Goal: Task Accomplishment & Management: Complete application form

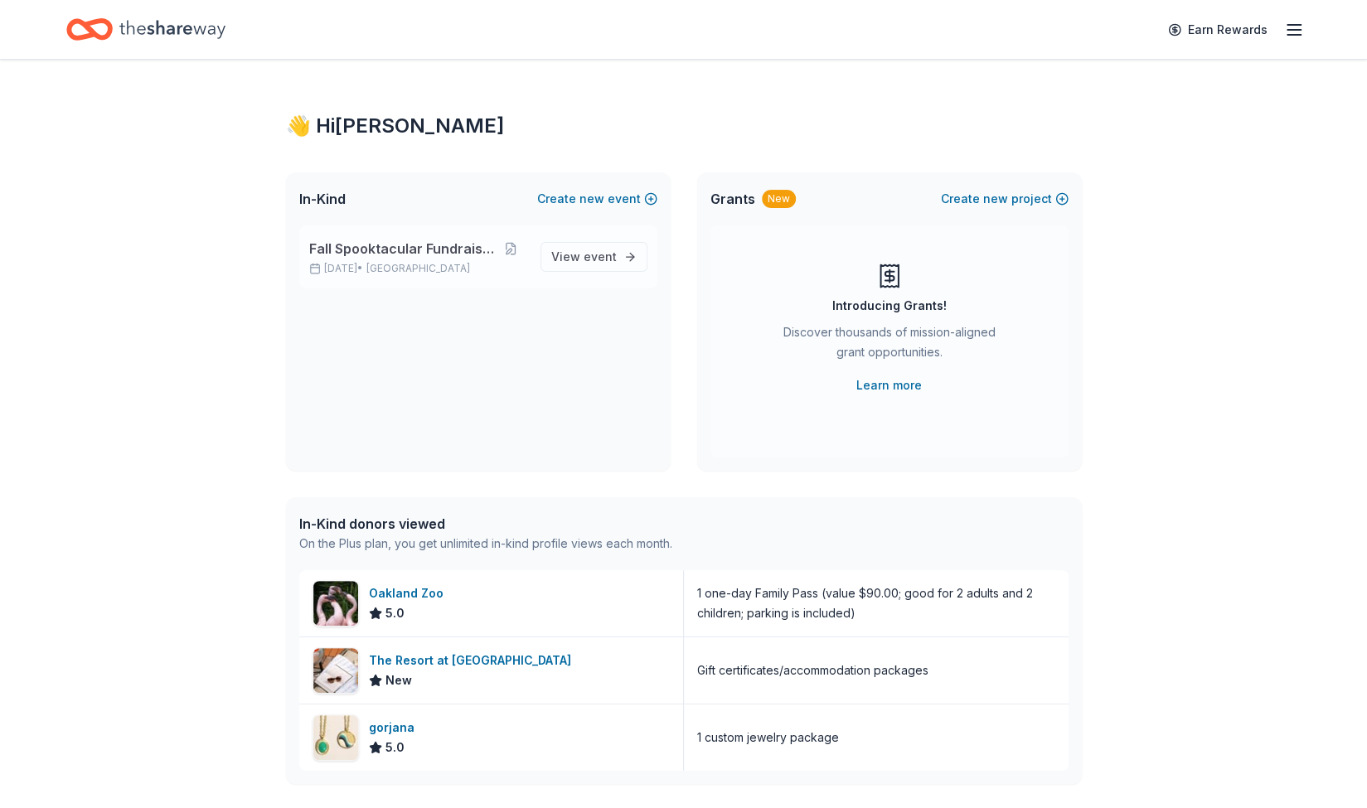
click at [387, 243] on span "Fall Spooktacular Fundraiser" at bounding box center [401, 249] width 185 height 20
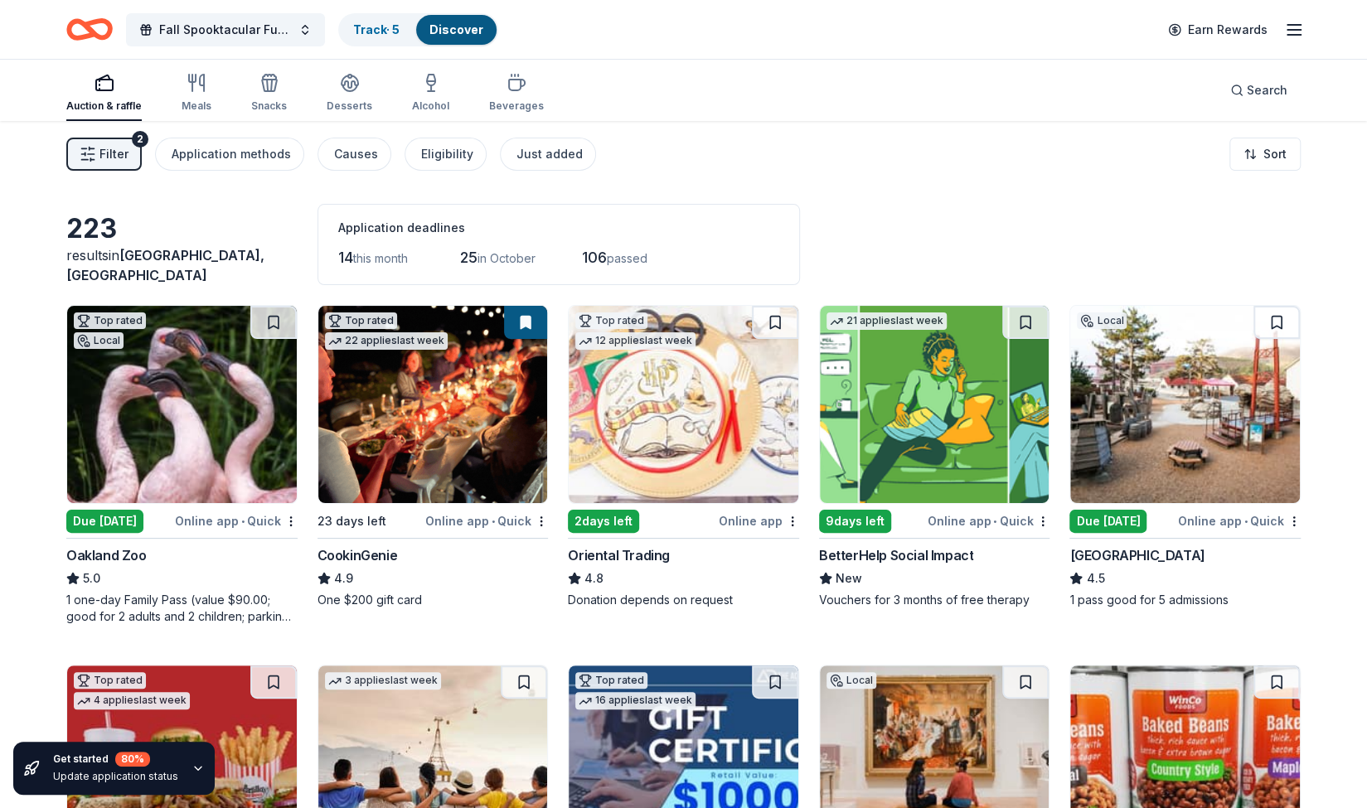
click at [214, 419] on img at bounding box center [182, 404] width 230 height 197
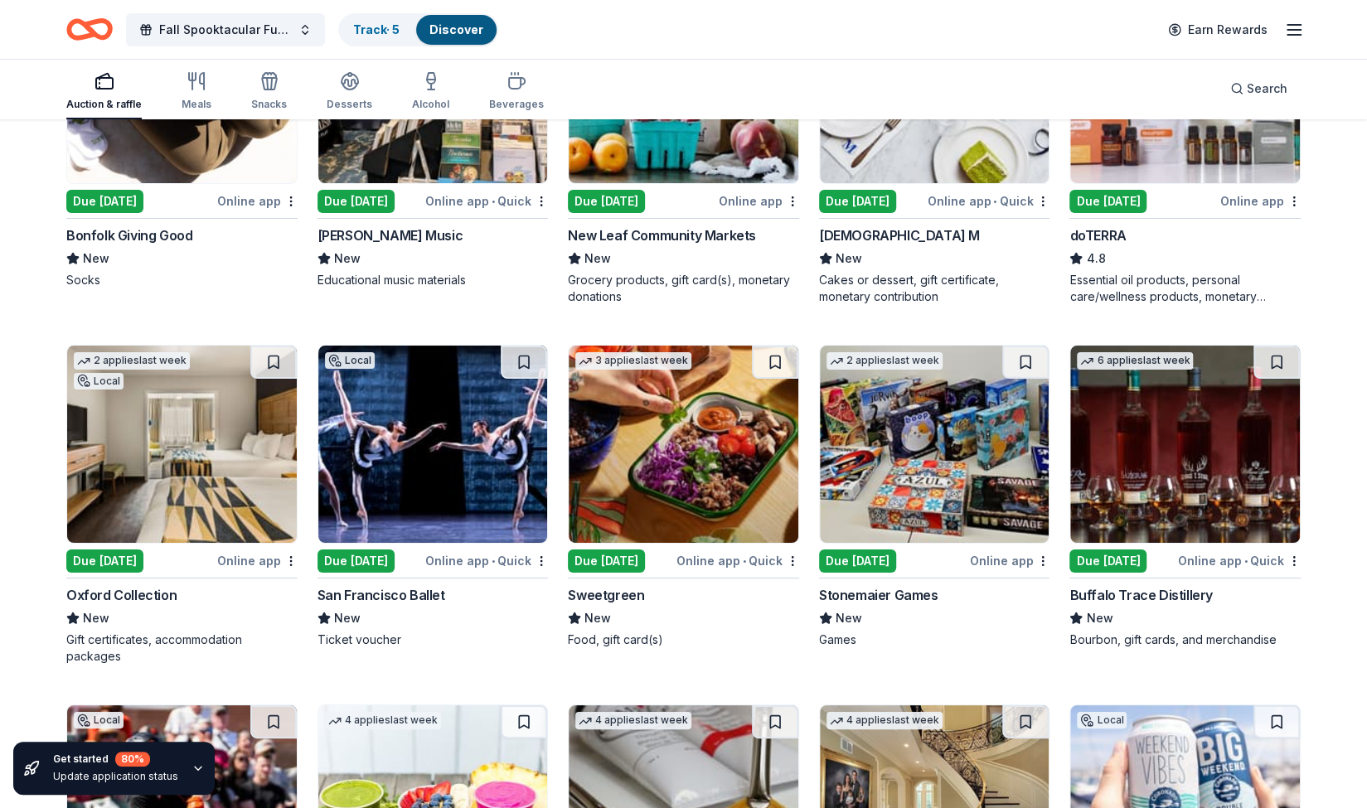
scroll to position [3883, 0]
click at [404, 461] on img at bounding box center [433, 444] width 230 height 197
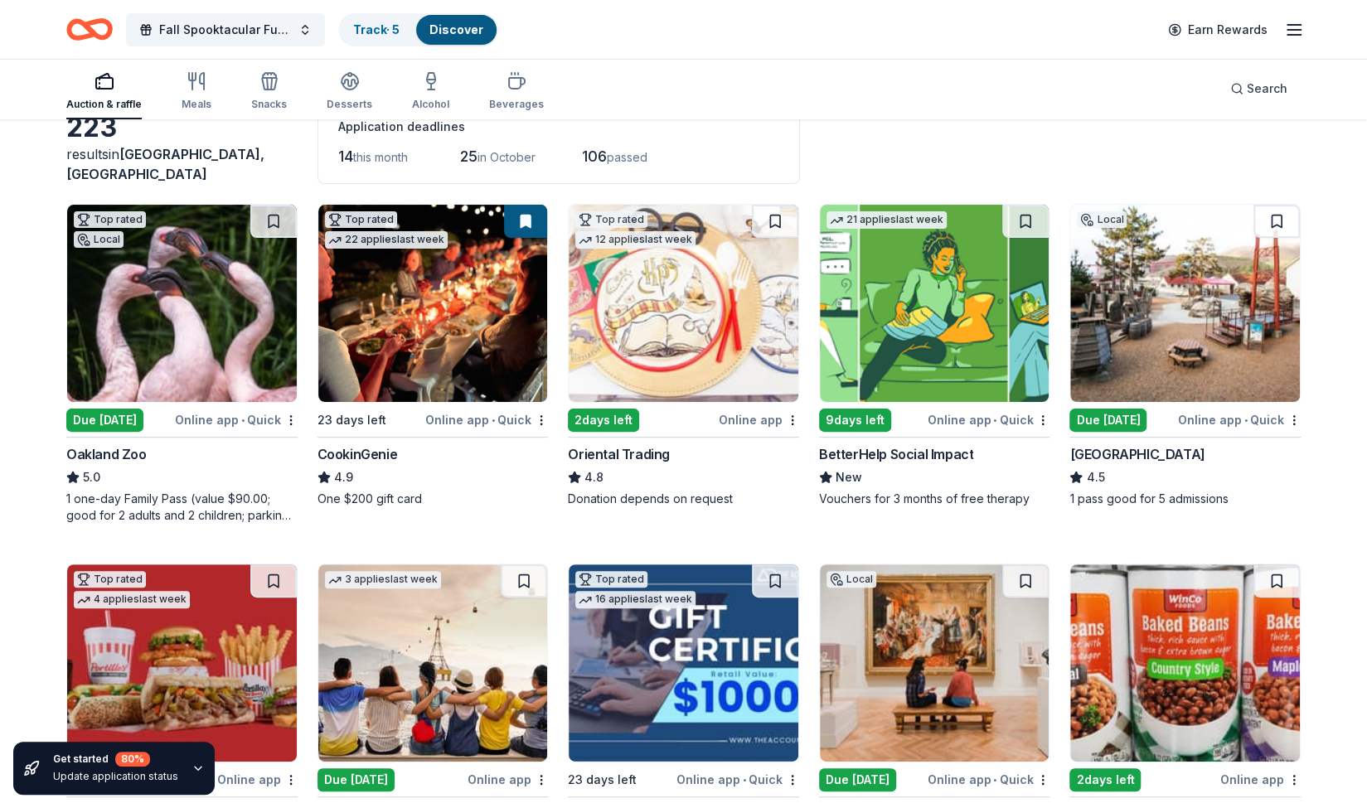
scroll to position [100, 0]
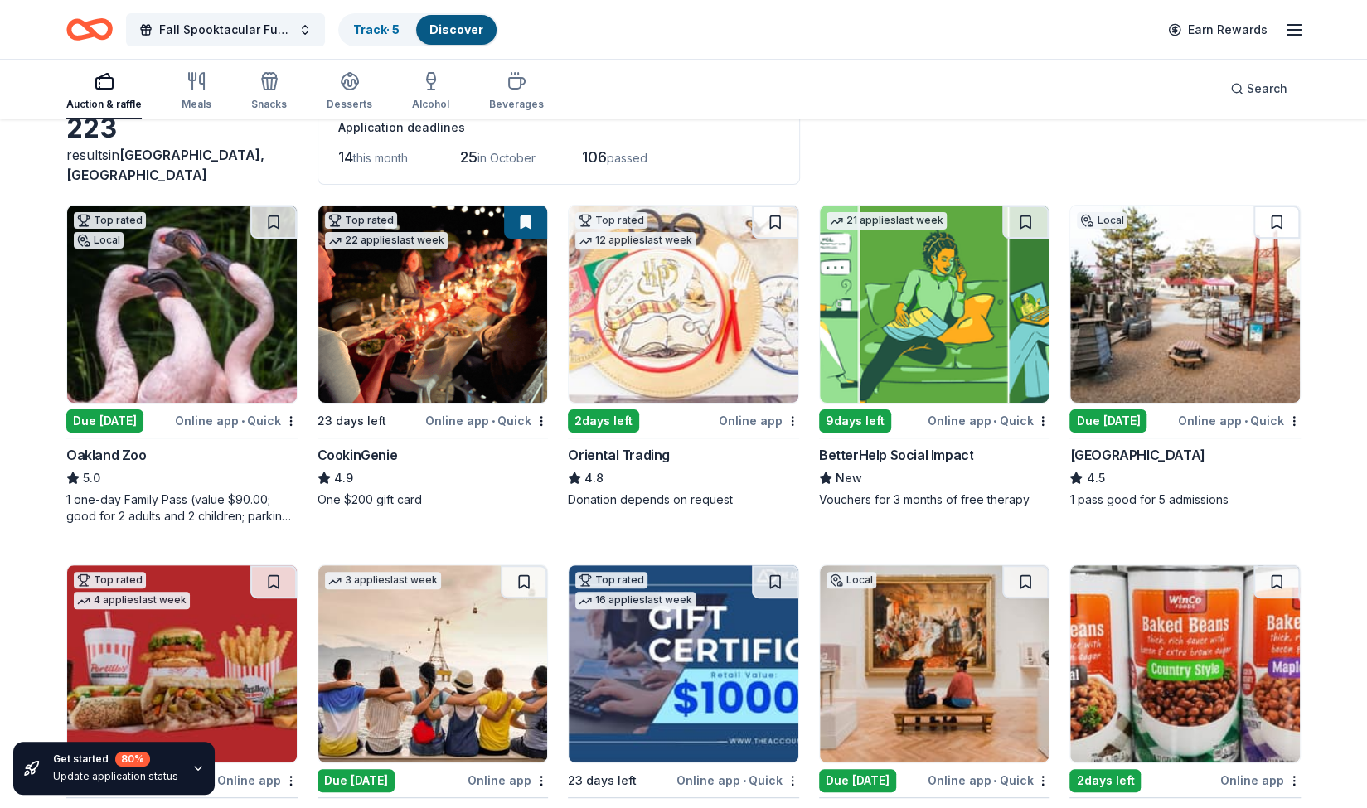
click at [1152, 347] on img at bounding box center [1185, 304] width 230 height 197
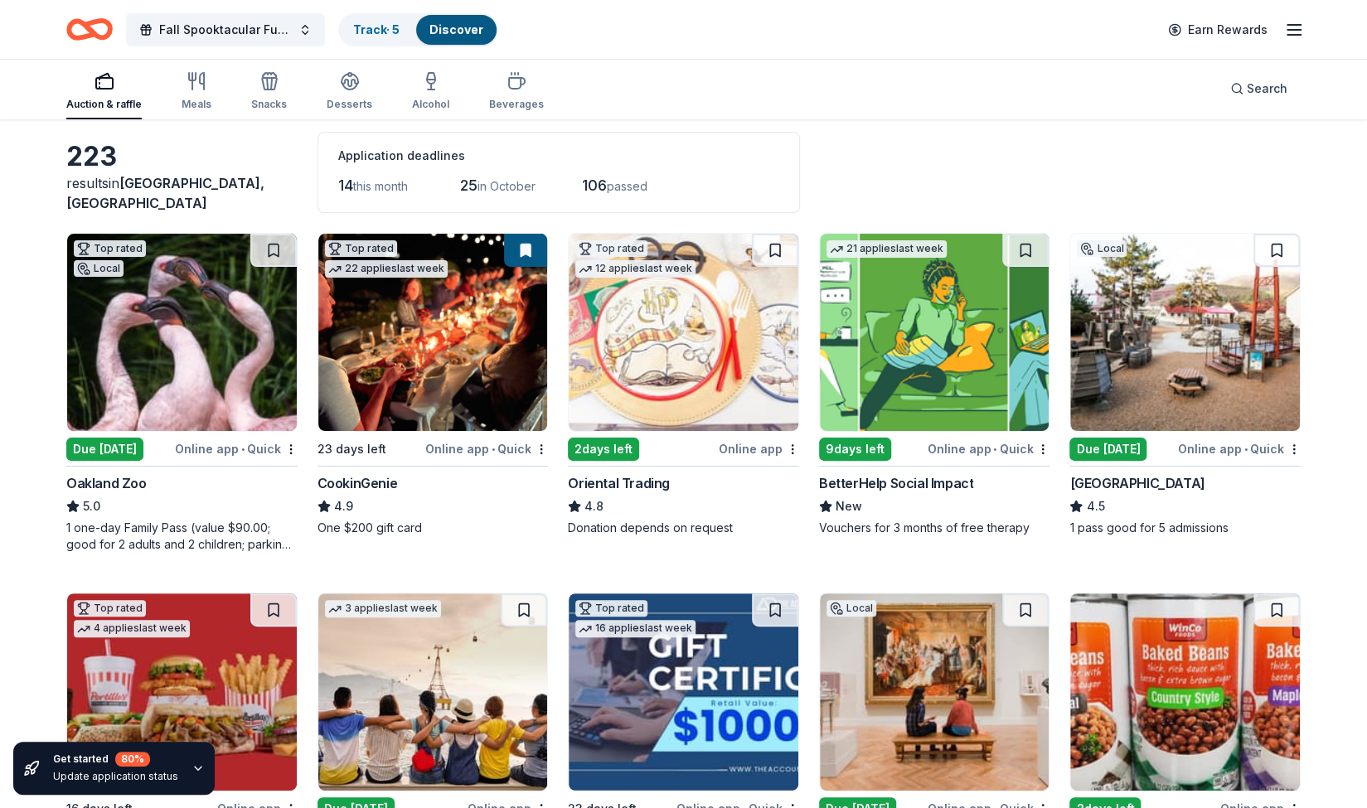
scroll to position [71, 0]
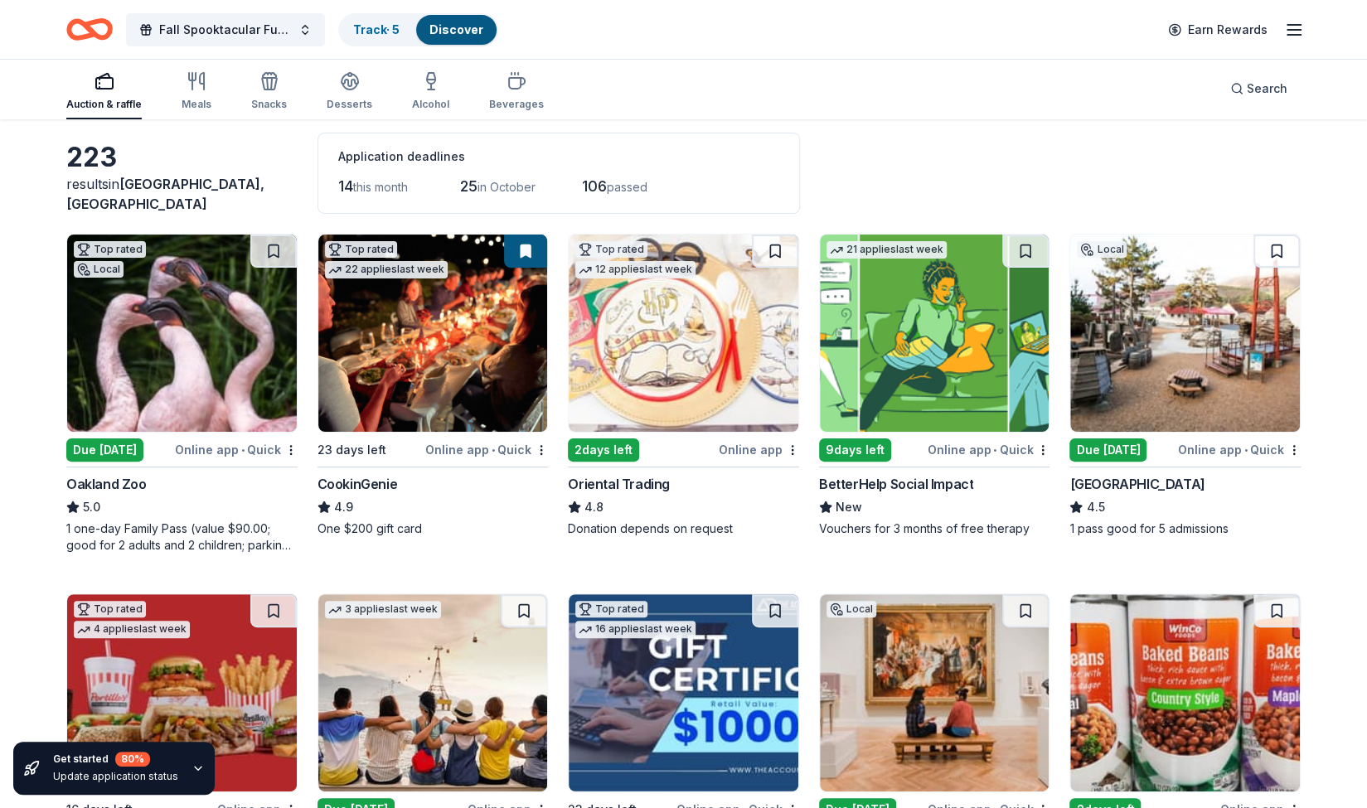
click at [438, 343] on img at bounding box center [433, 333] width 230 height 197
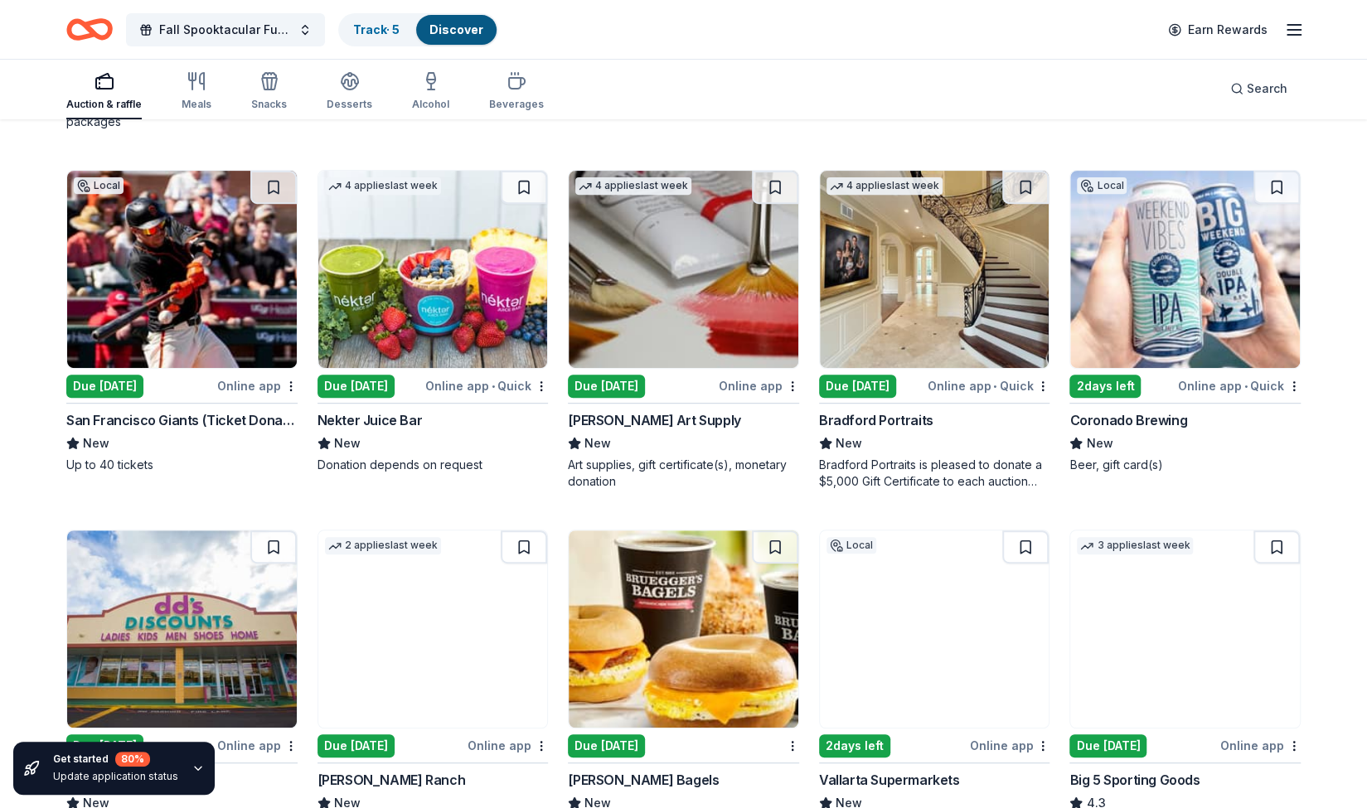
scroll to position [4420, 0]
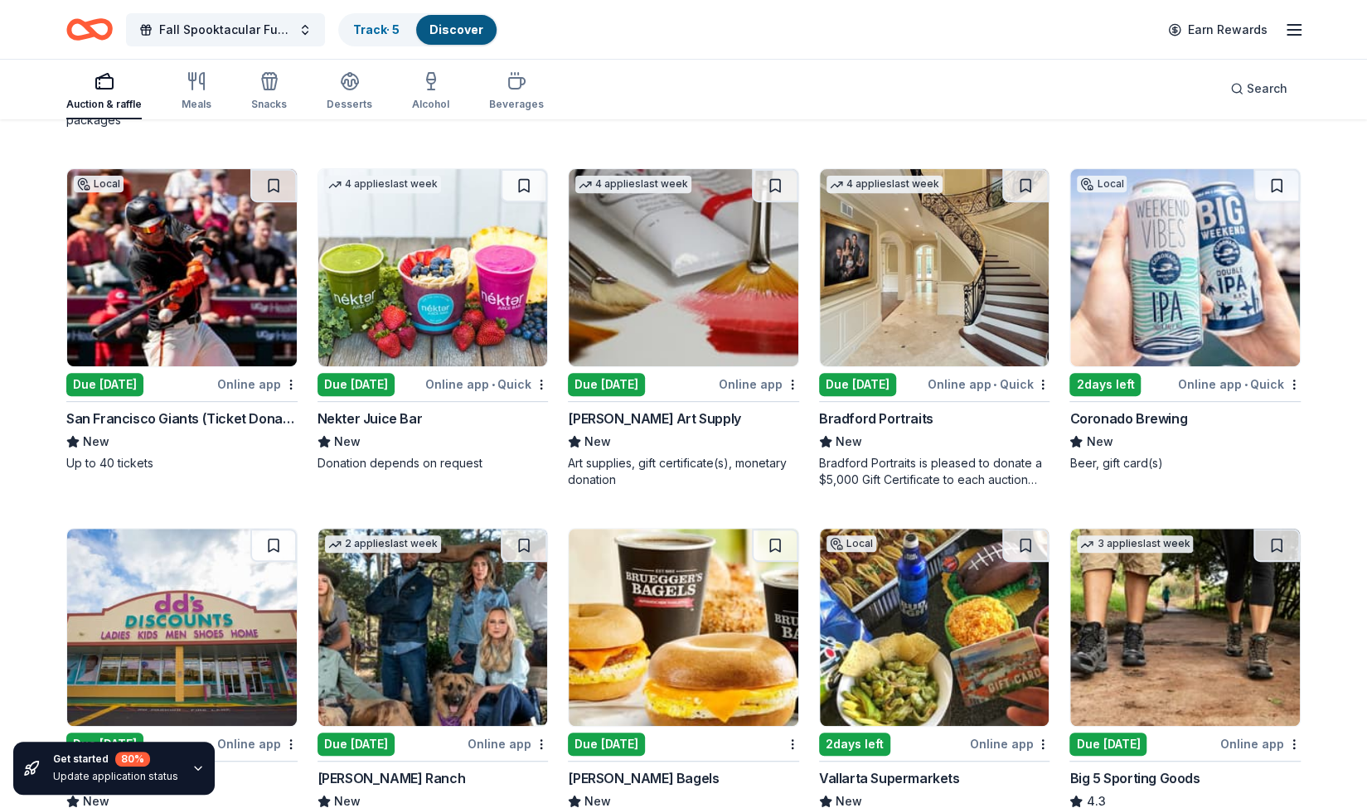
click at [98, 377] on div "Due [DATE]" at bounding box center [104, 384] width 77 height 23
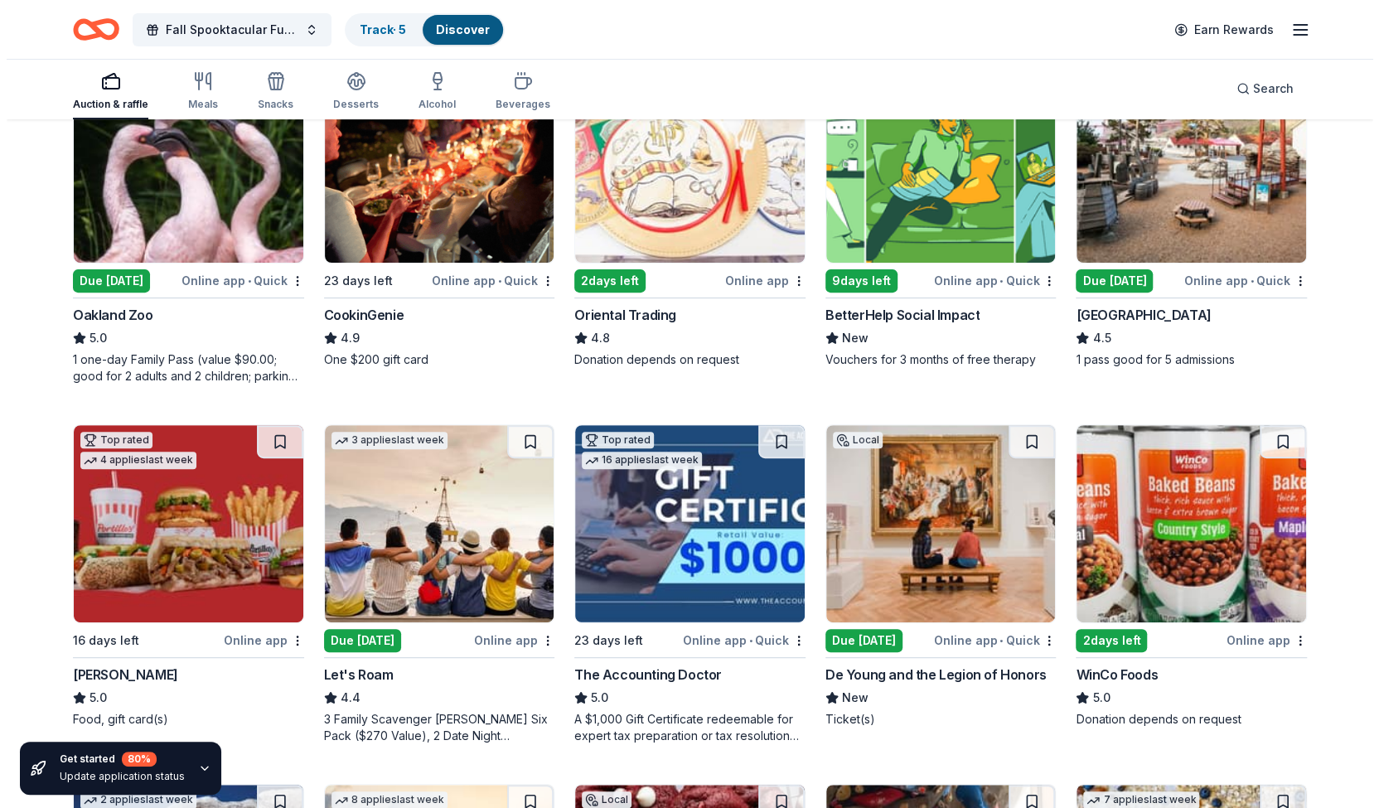
scroll to position [0, 0]
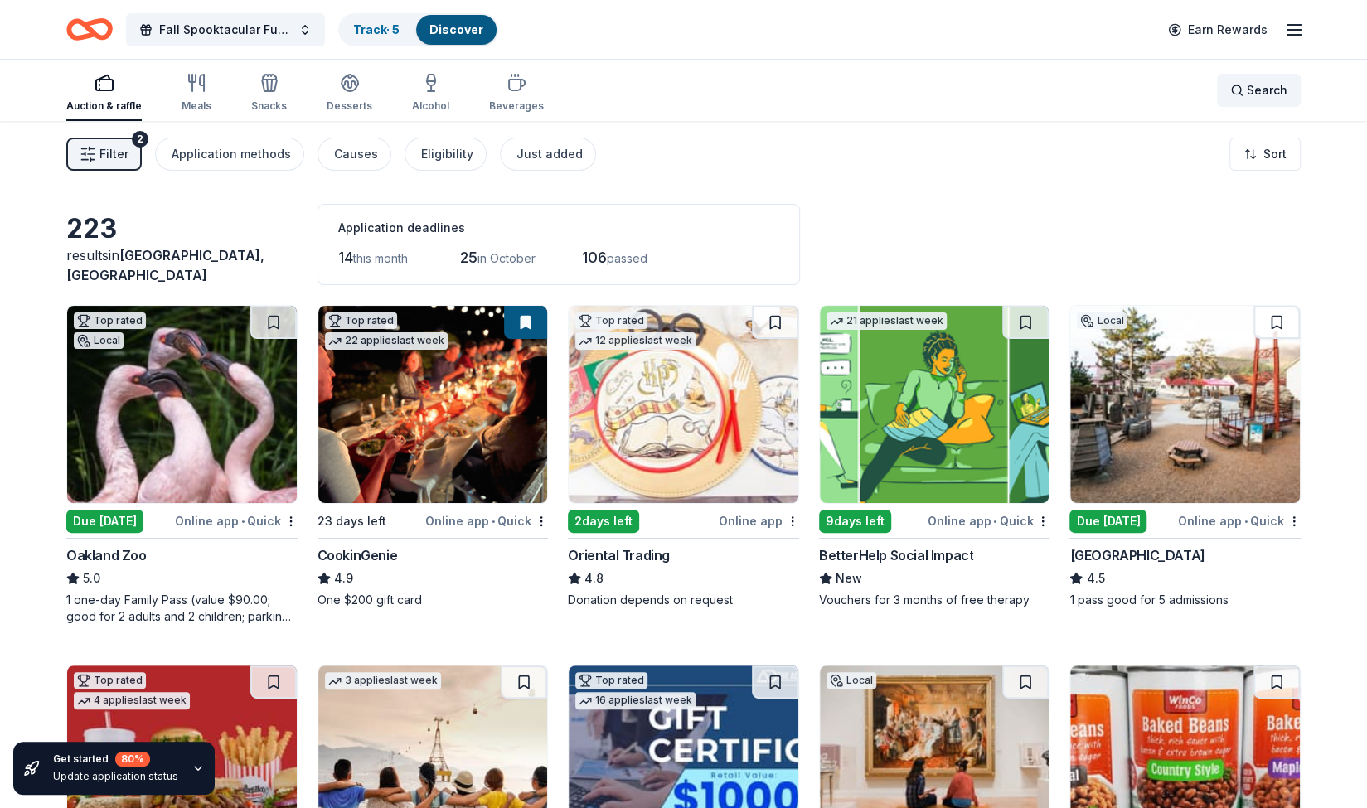
click at [1246, 86] on div "Search" at bounding box center [1258, 90] width 57 height 20
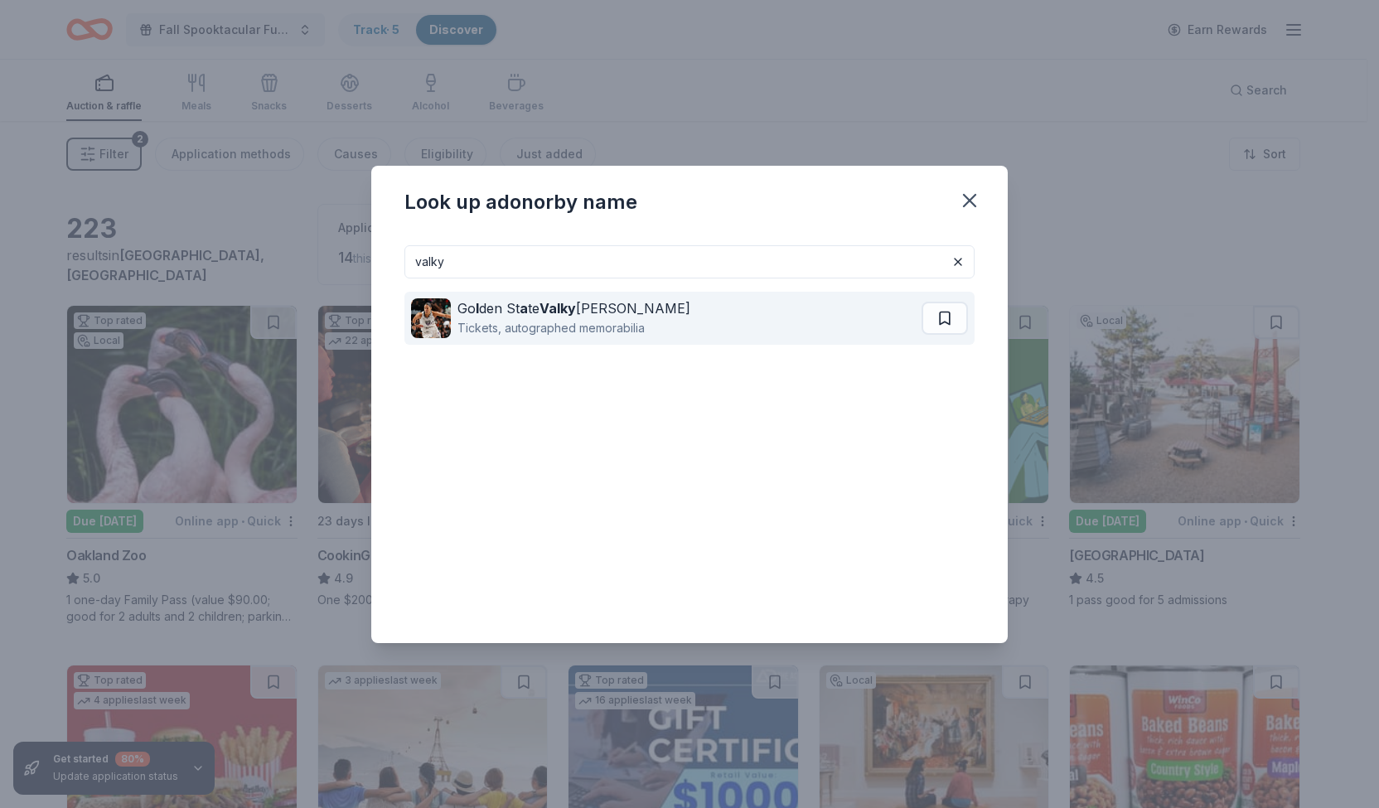
type input "valky"
click at [568, 320] on div "Tickets, autographed memorabilia" at bounding box center [573, 328] width 233 height 20
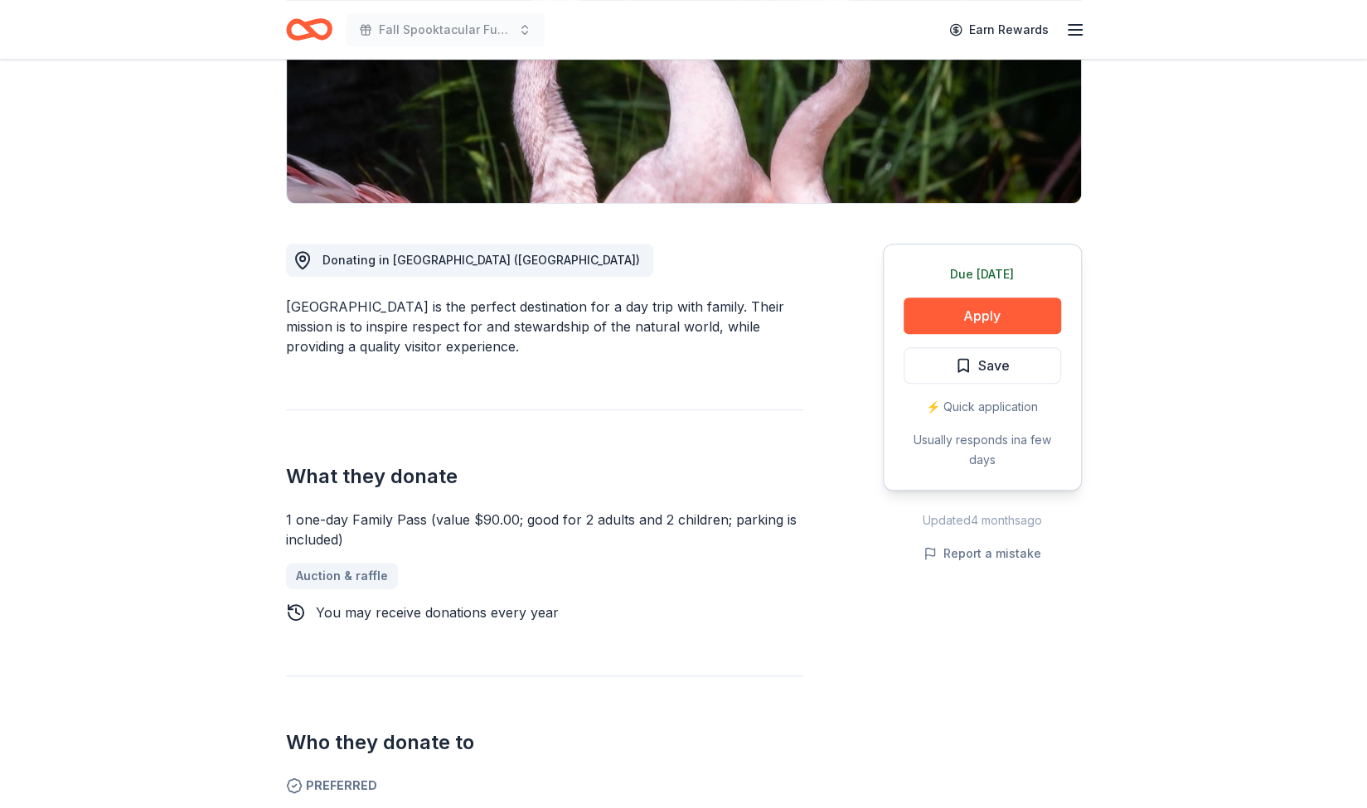
scroll to position [283, 0]
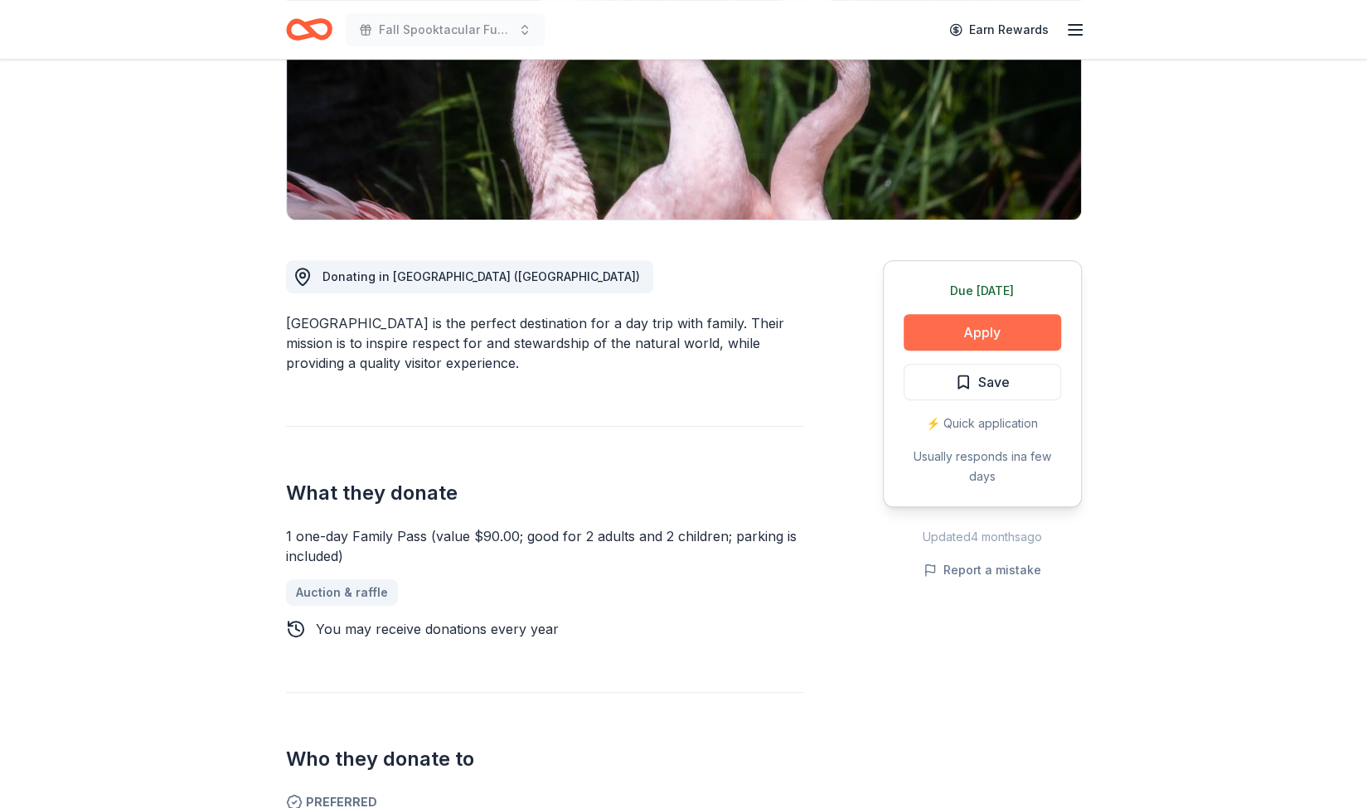
click at [975, 327] on button "Apply" at bounding box center [981, 332] width 157 height 36
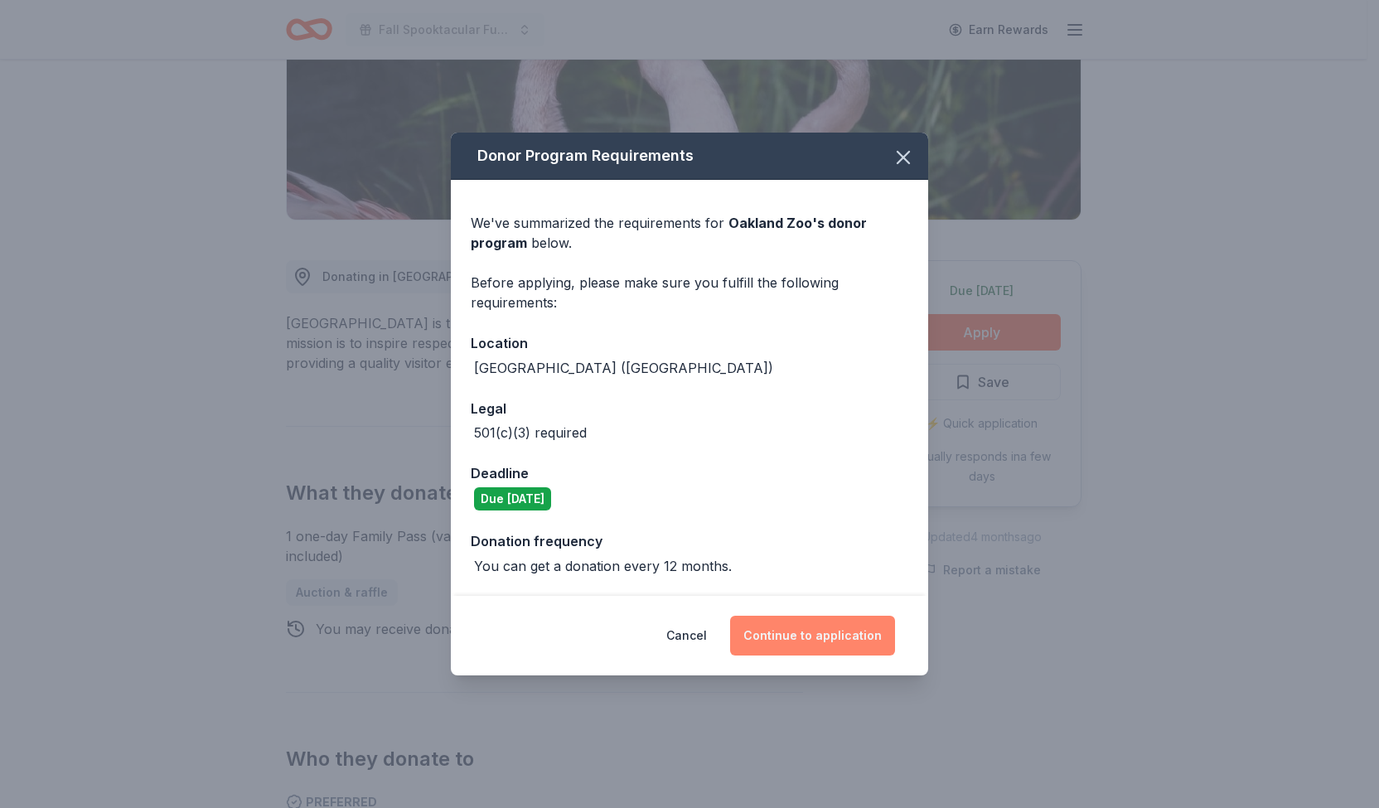
click at [782, 634] on button "Continue to application" at bounding box center [812, 636] width 165 height 40
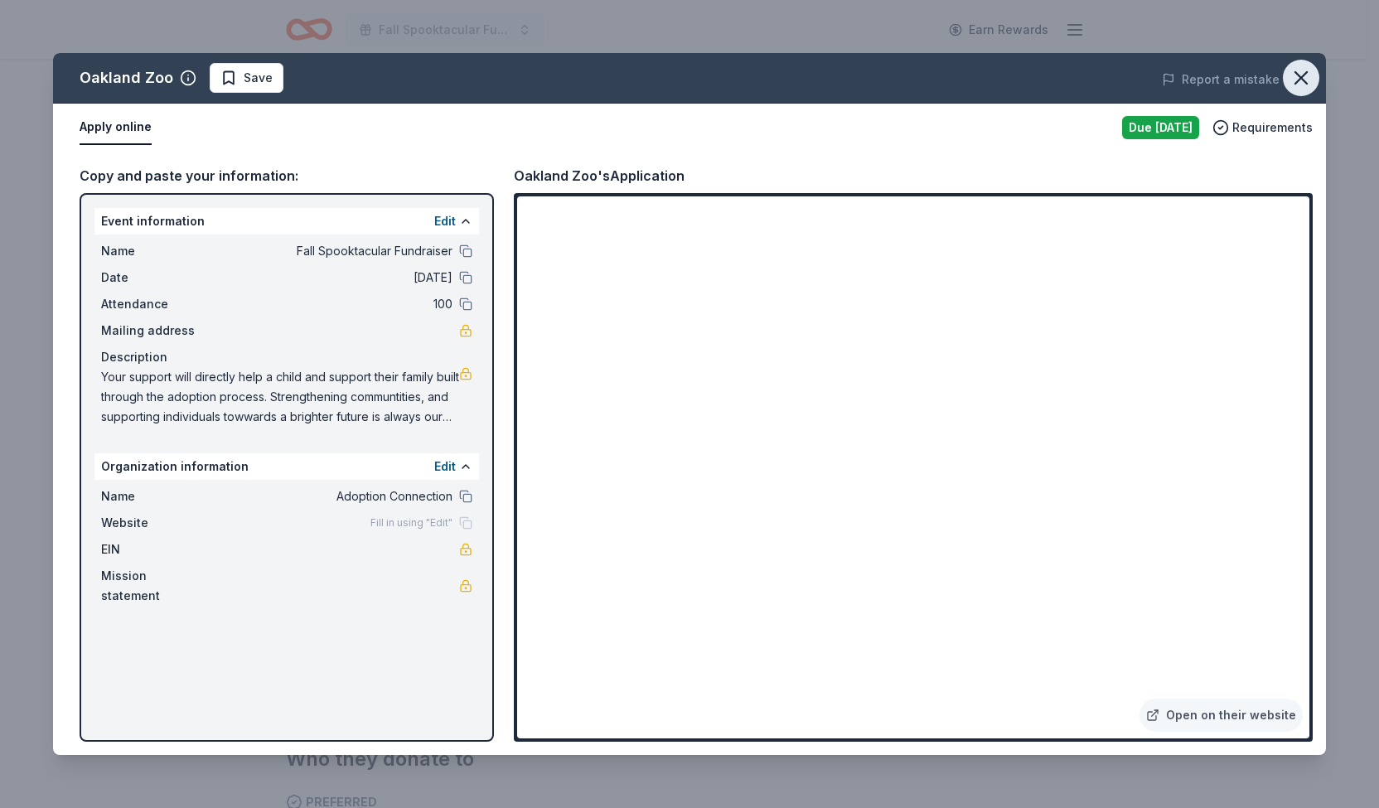
click at [1301, 79] on icon "button" at bounding box center [1301, 78] width 12 height 12
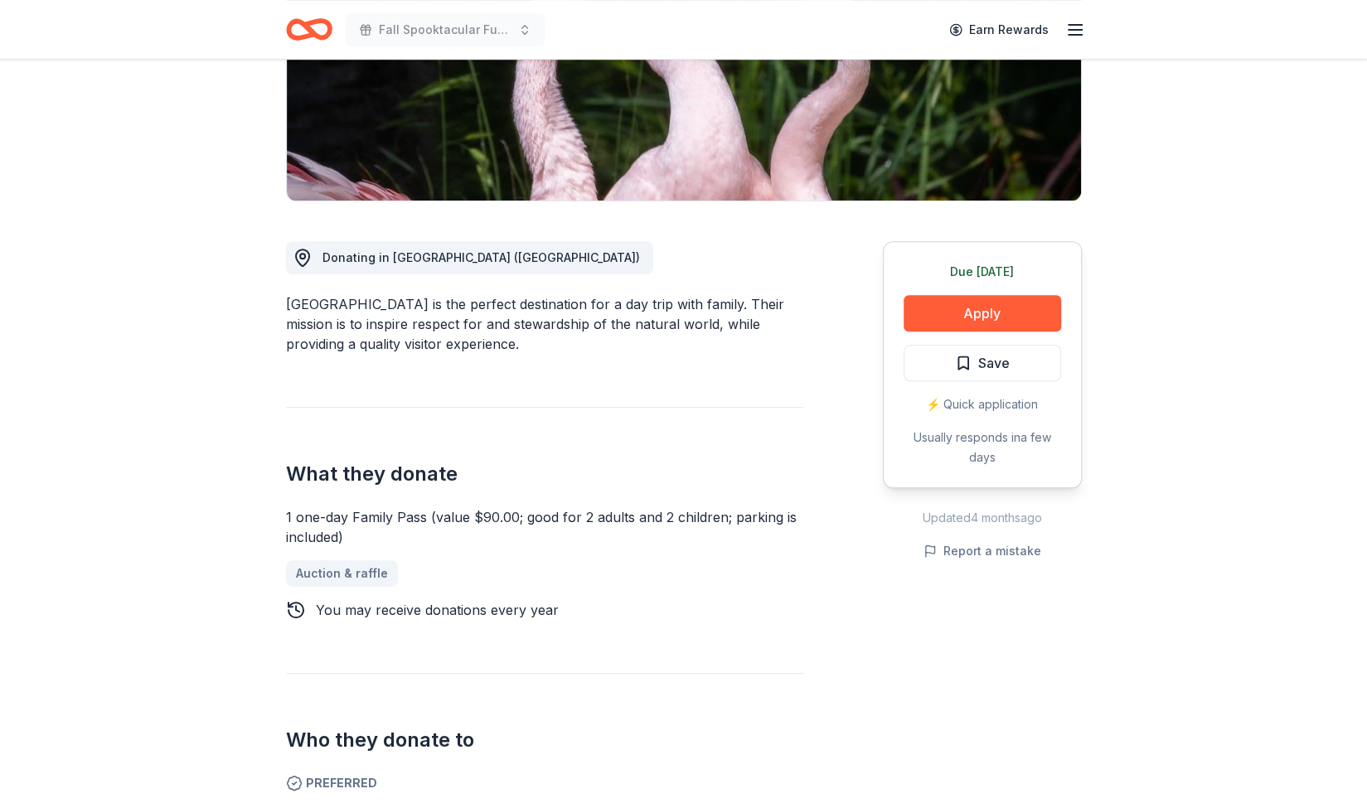
scroll to position [304, 0]
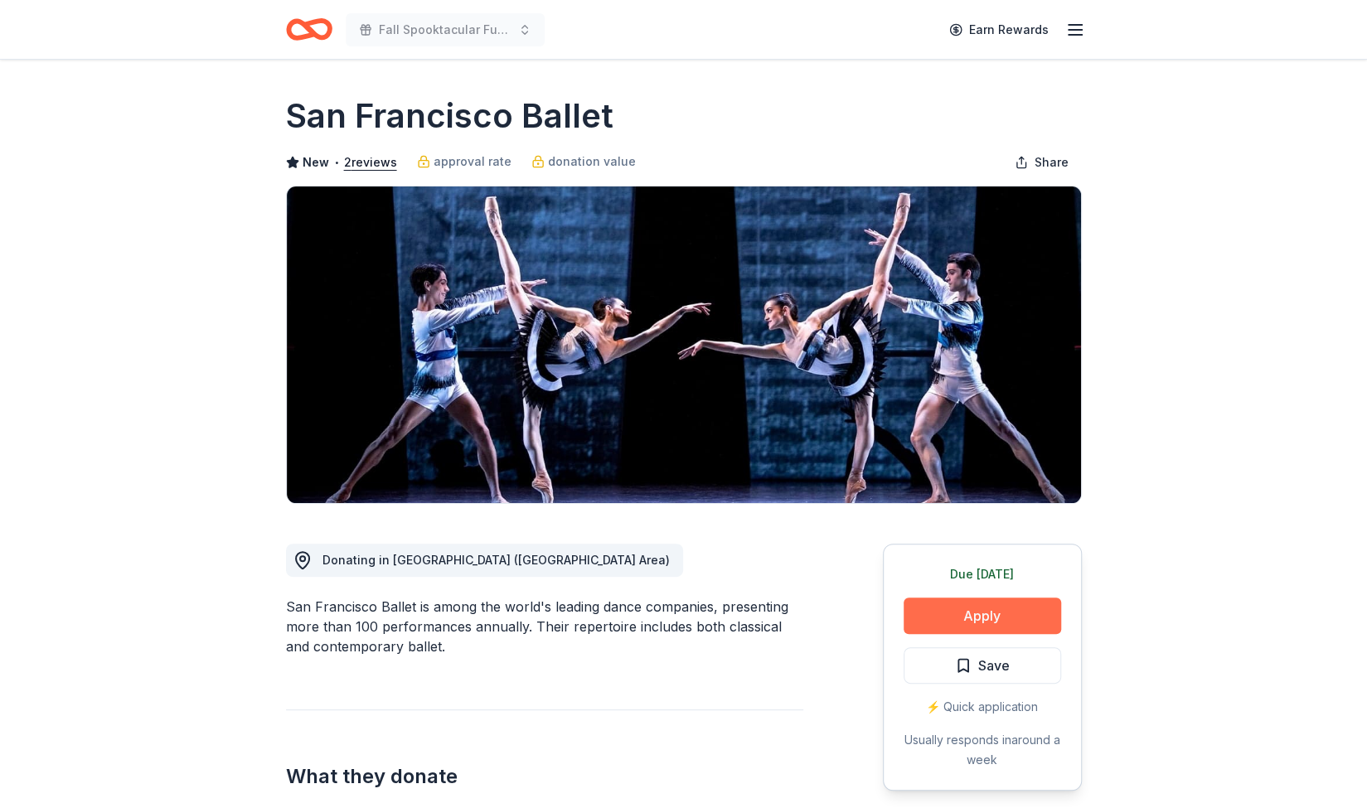
click at [956, 604] on button "Apply" at bounding box center [981, 616] width 157 height 36
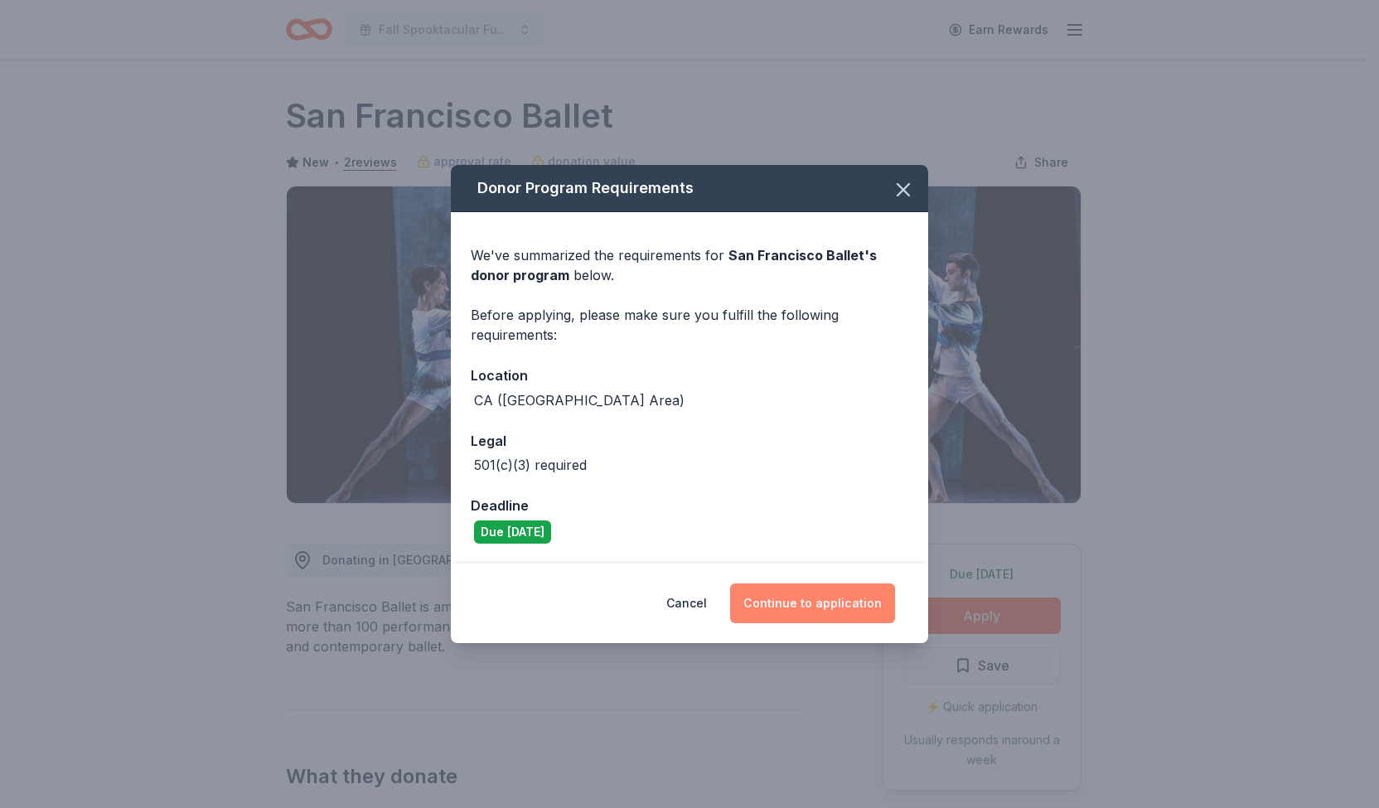
click at [766, 601] on button "Continue to application" at bounding box center [812, 603] width 165 height 40
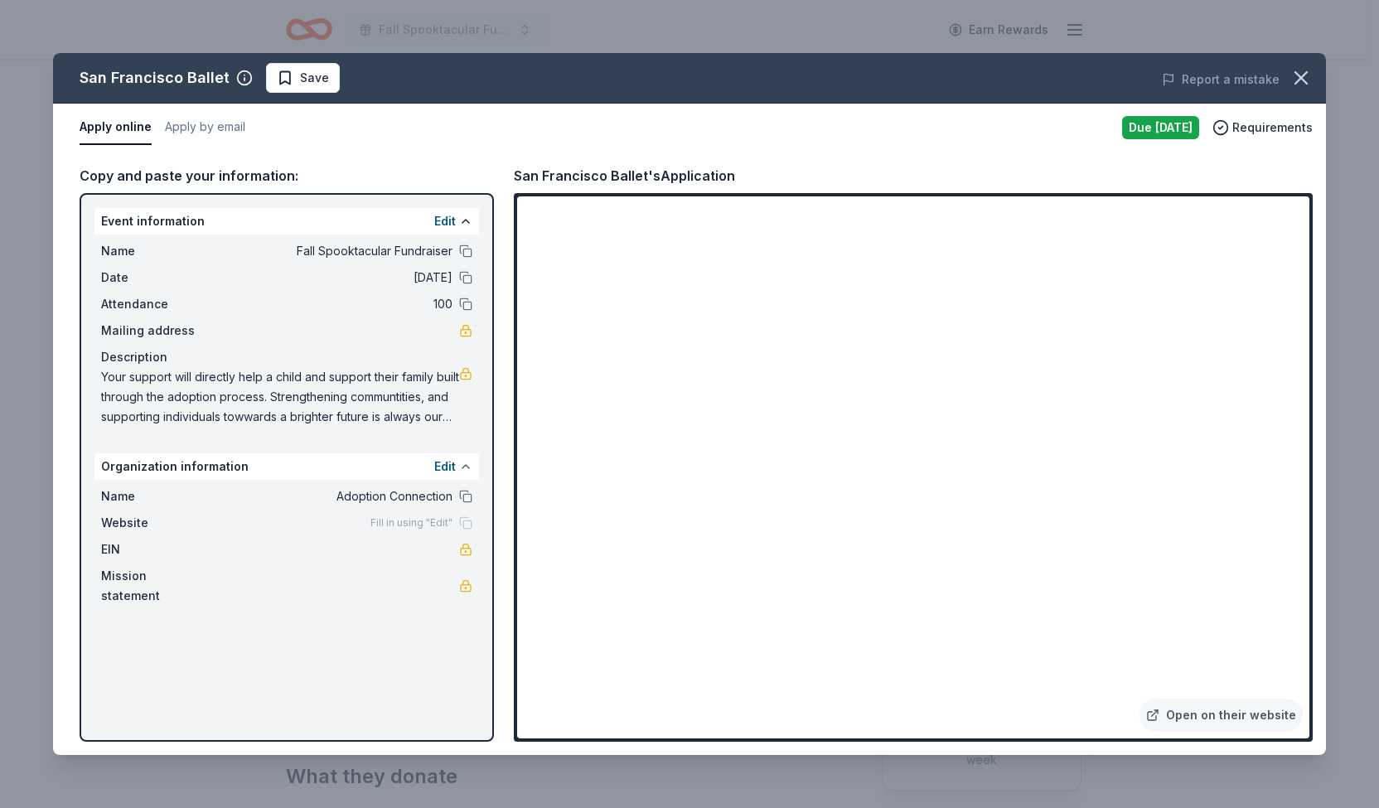
click at [467, 467] on button at bounding box center [465, 466] width 13 height 13
click at [462, 463] on button at bounding box center [465, 466] width 13 height 13
click at [215, 128] on button "Apply by email" at bounding box center [205, 127] width 80 height 35
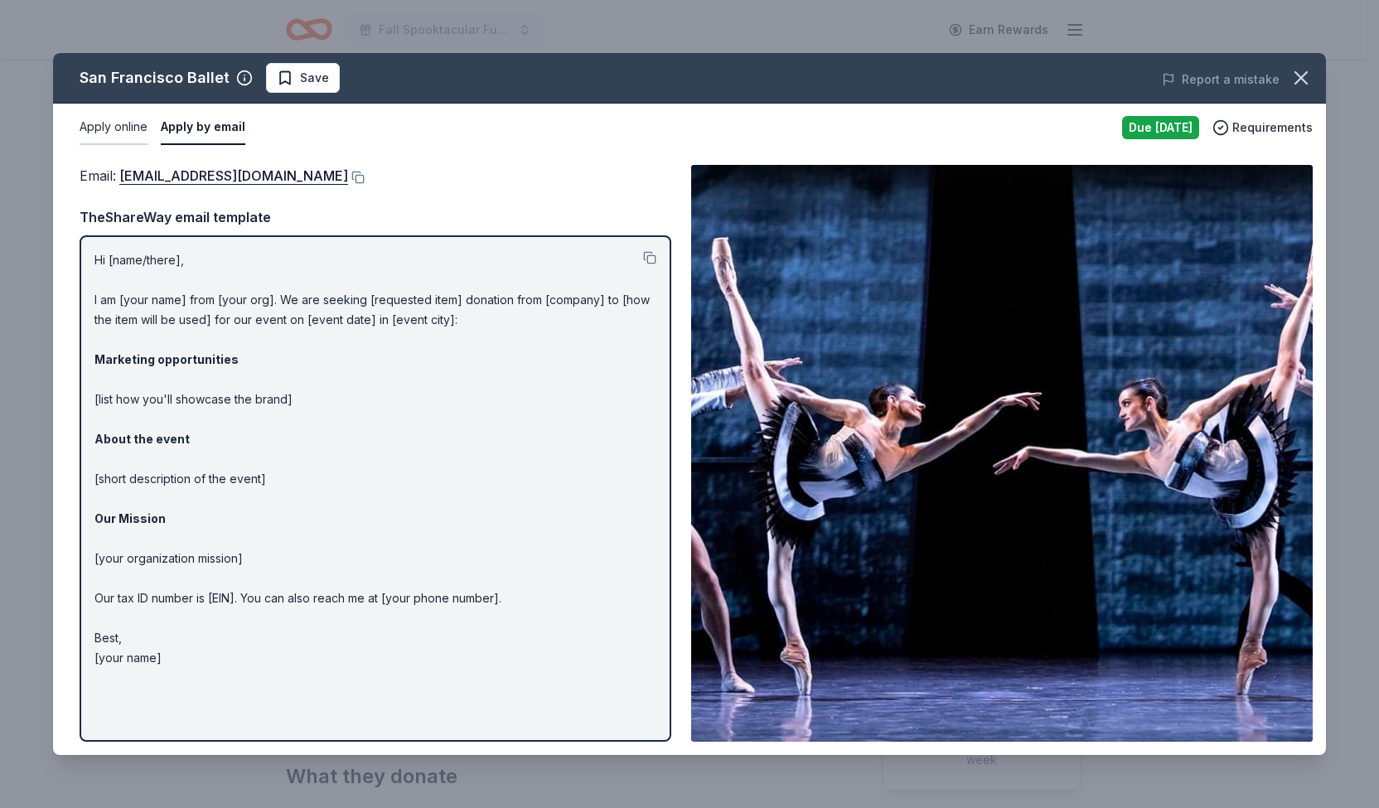
click at [118, 123] on button "Apply online" at bounding box center [114, 127] width 68 height 35
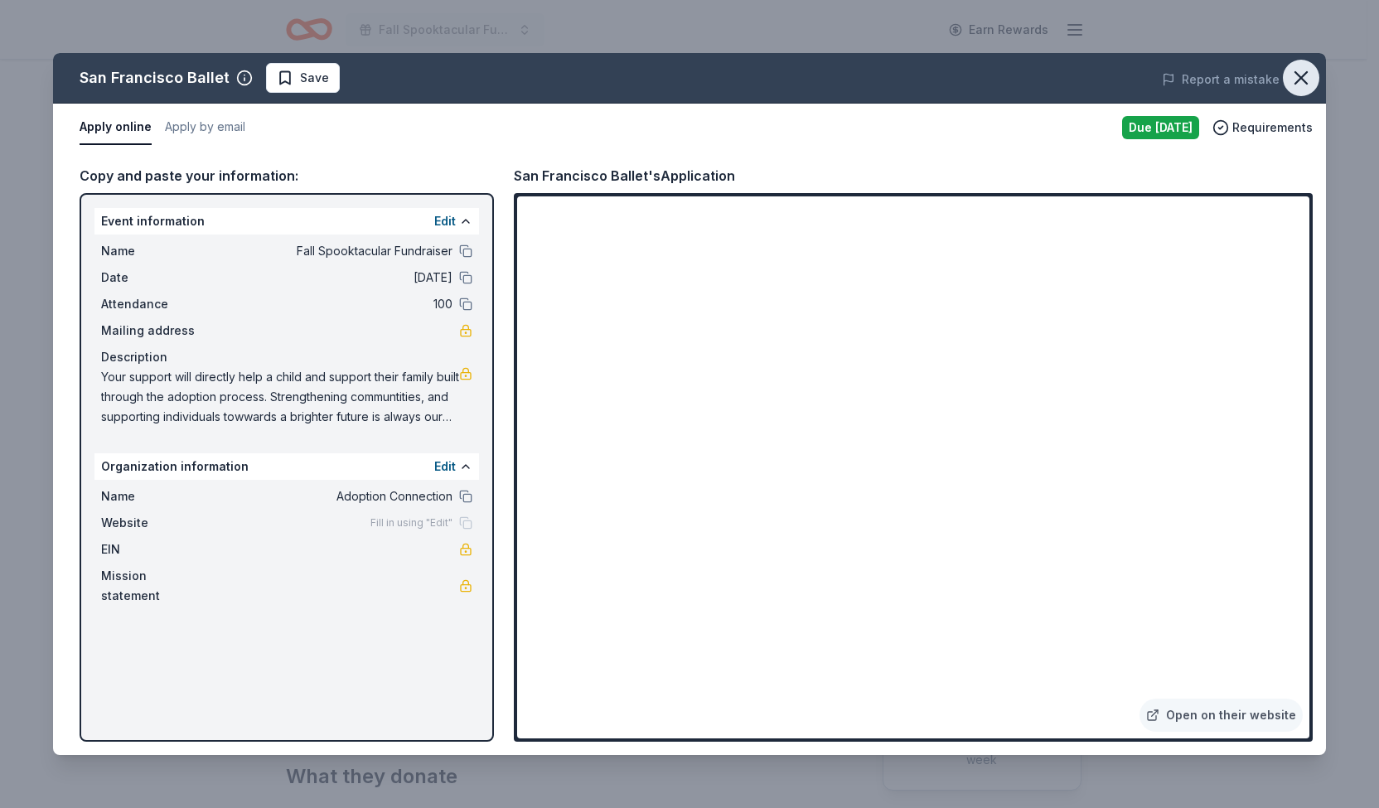
click at [1302, 74] on icon "button" at bounding box center [1300, 77] width 23 height 23
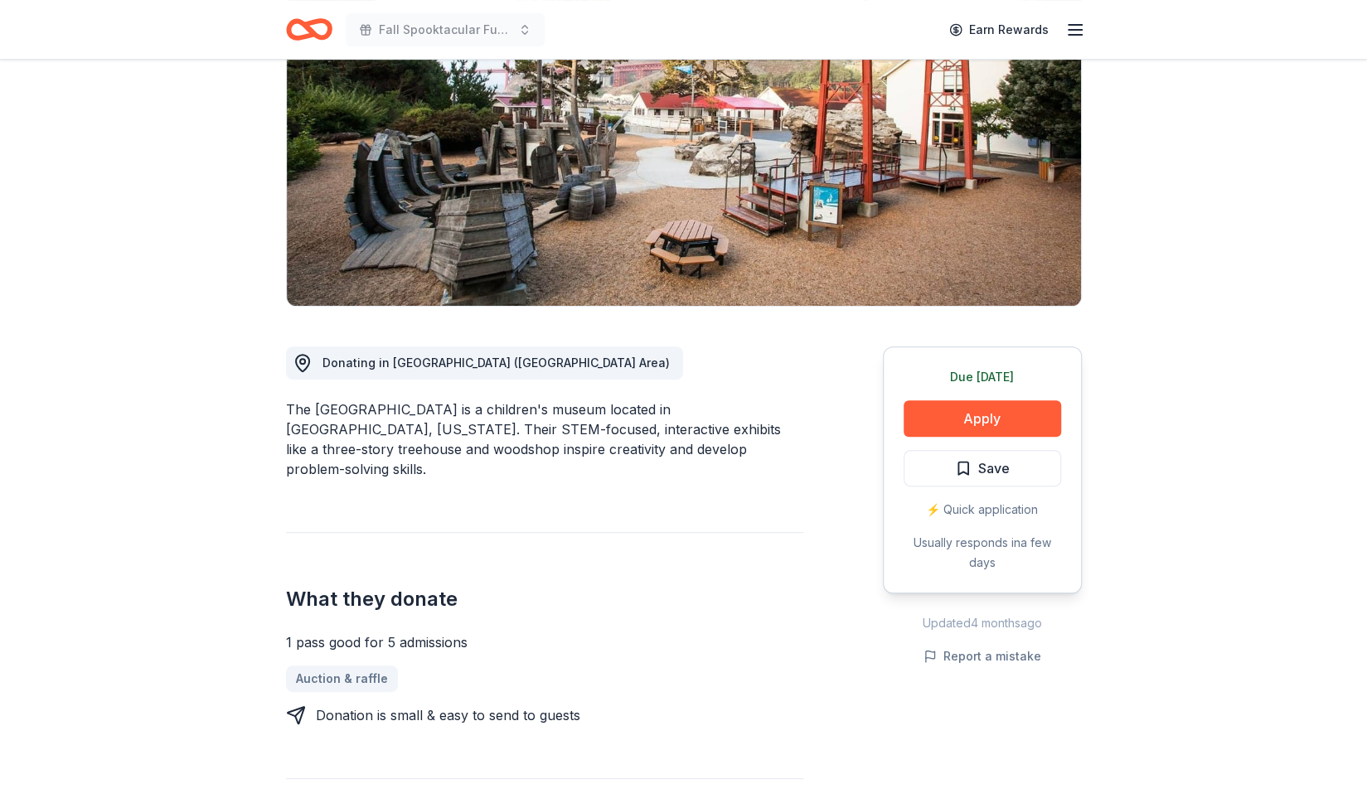
scroll to position [202, 0]
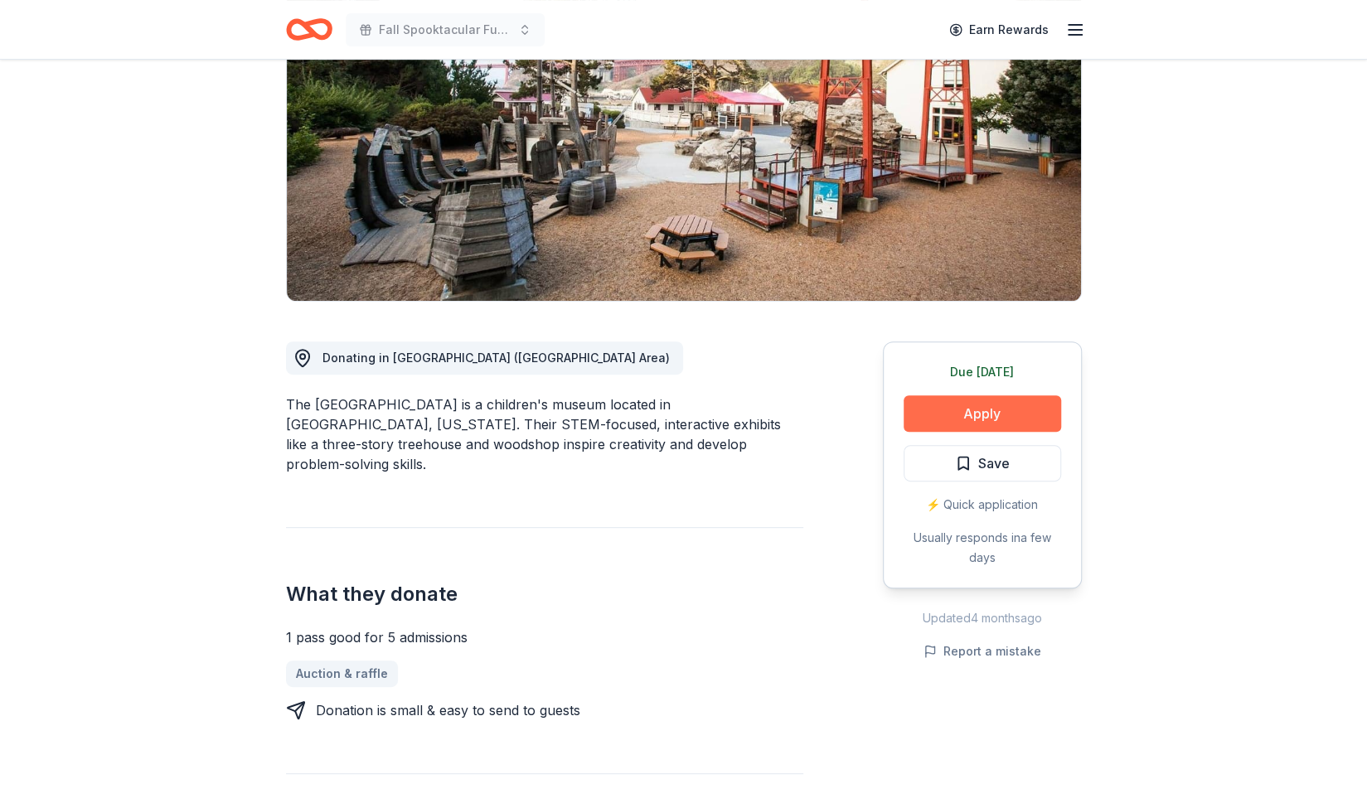
click at [953, 427] on button "Apply" at bounding box center [981, 413] width 157 height 36
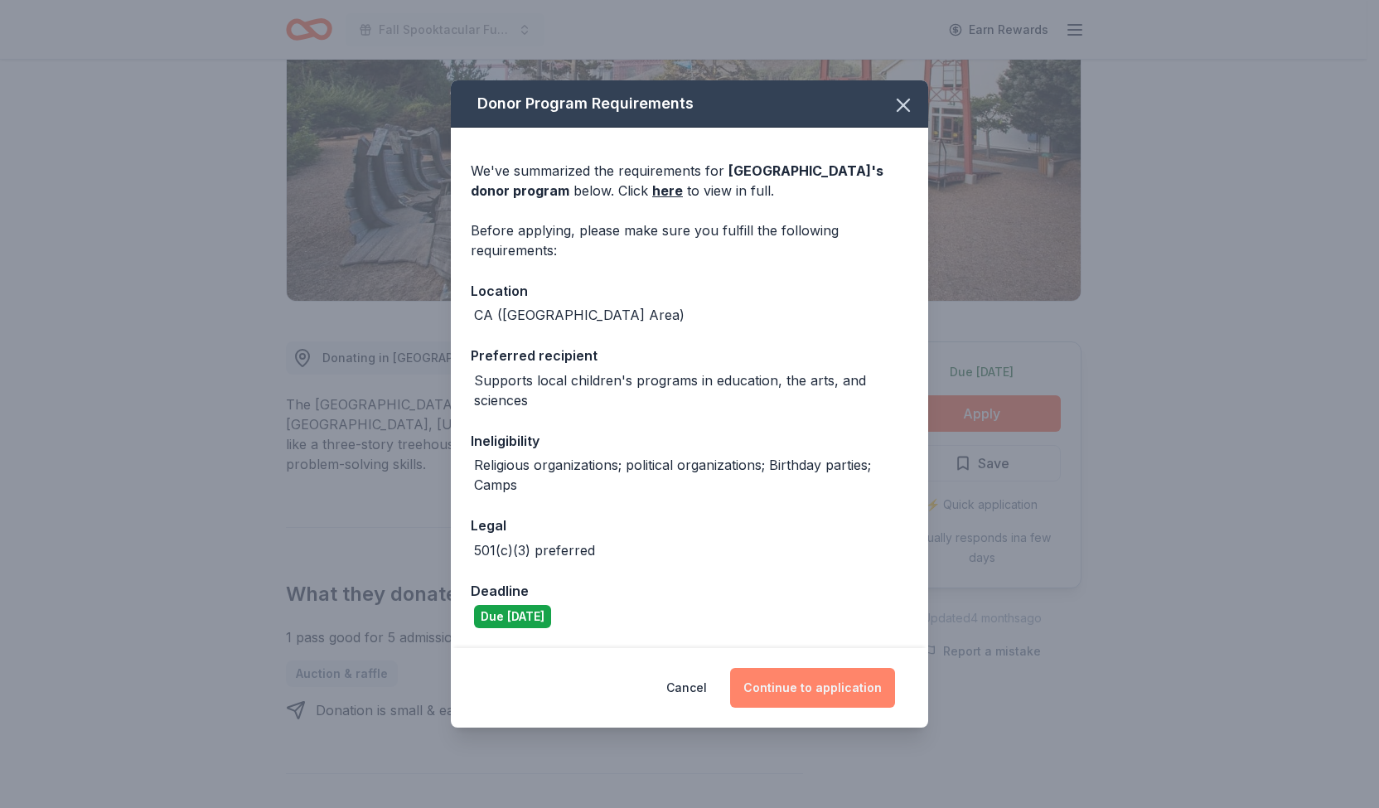
click at [800, 693] on button "Continue to application" at bounding box center [812, 688] width 165 height 40
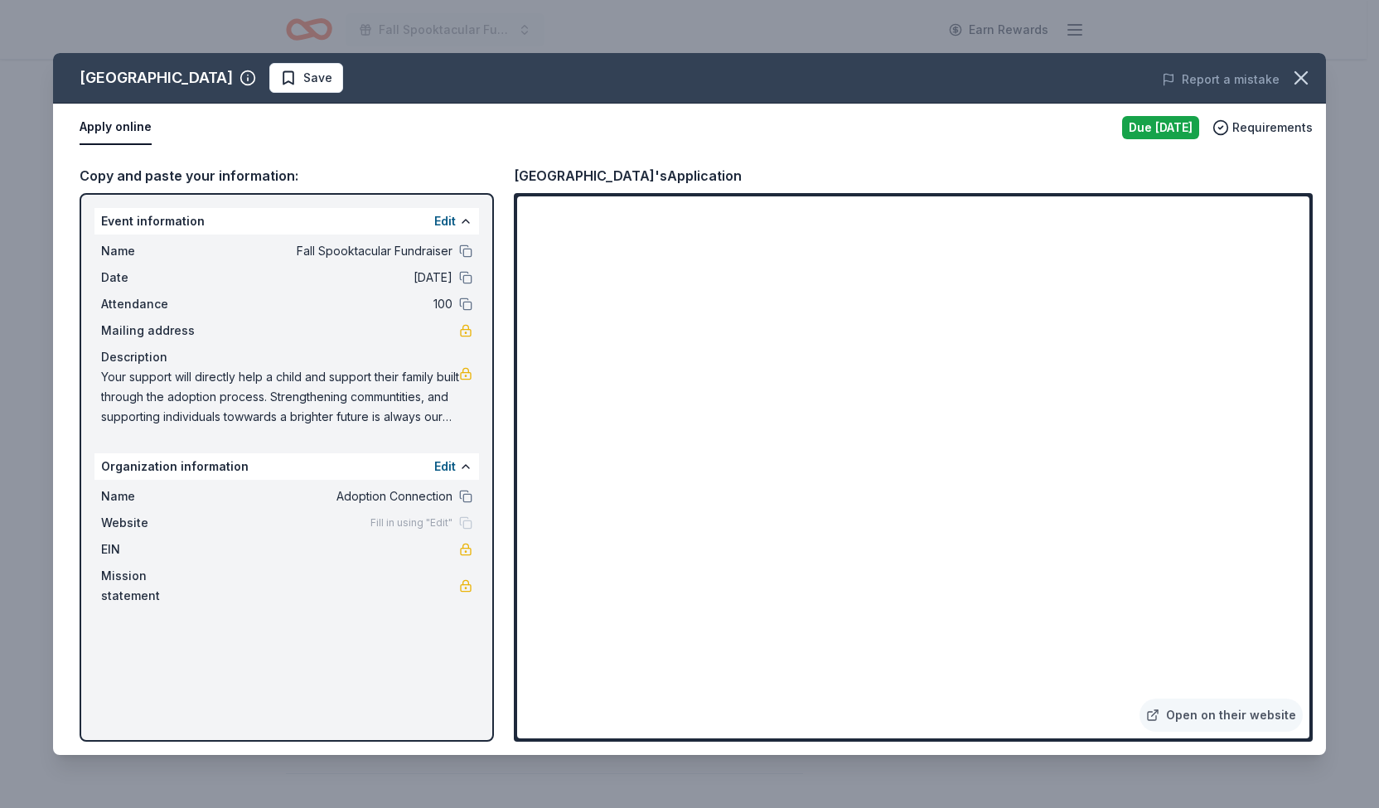
click at [428, 525] on span "Fill in using "Edit"" at bounding box center [411, 522] width 82 height 13
click at [461, 467] on button at bounding box center [465, 466] width 13 height 13
click at [117, 548] on span "EIN" at bounding box center [156, 549] width 111 height 20
click at [466, 469] on button at bounding box center [465, 466] width 13 height 13
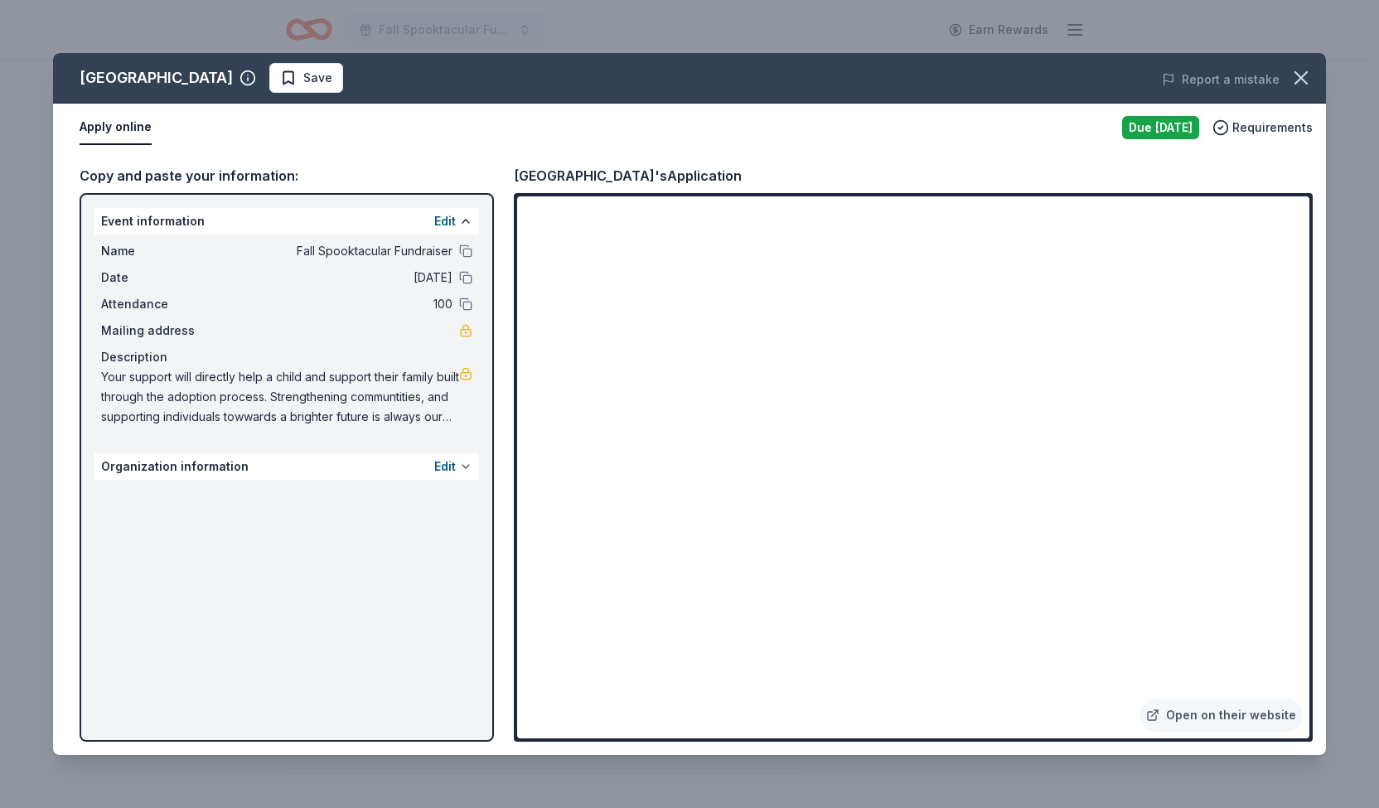
click at [466, 469] on button at bounding box center [465, 466] width 13 height 13
click at [448, 462] on button "Edit" at bounding box center [445, 467] width 22 height 20
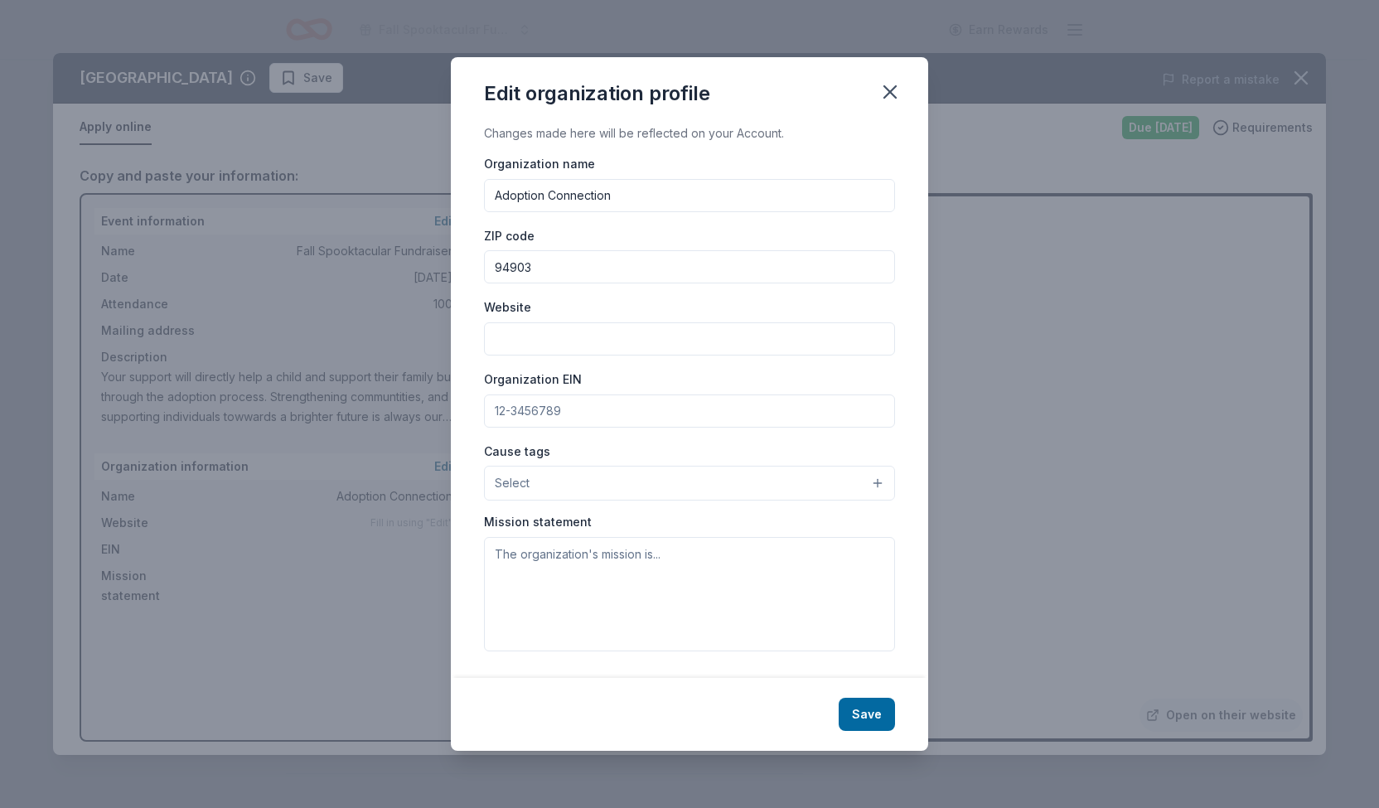
click at [600, 404] on input "Organization EIN" at bounding box center [689, 410] width 411 height 33
click at [573, 409] on input "Organization EIN" at bounding box center [689, 410] width 411 height 33
drag, startPoint x: 573, startPoint y: 409, endPoint x: 508, endPoint y: 419, distance: 66.3
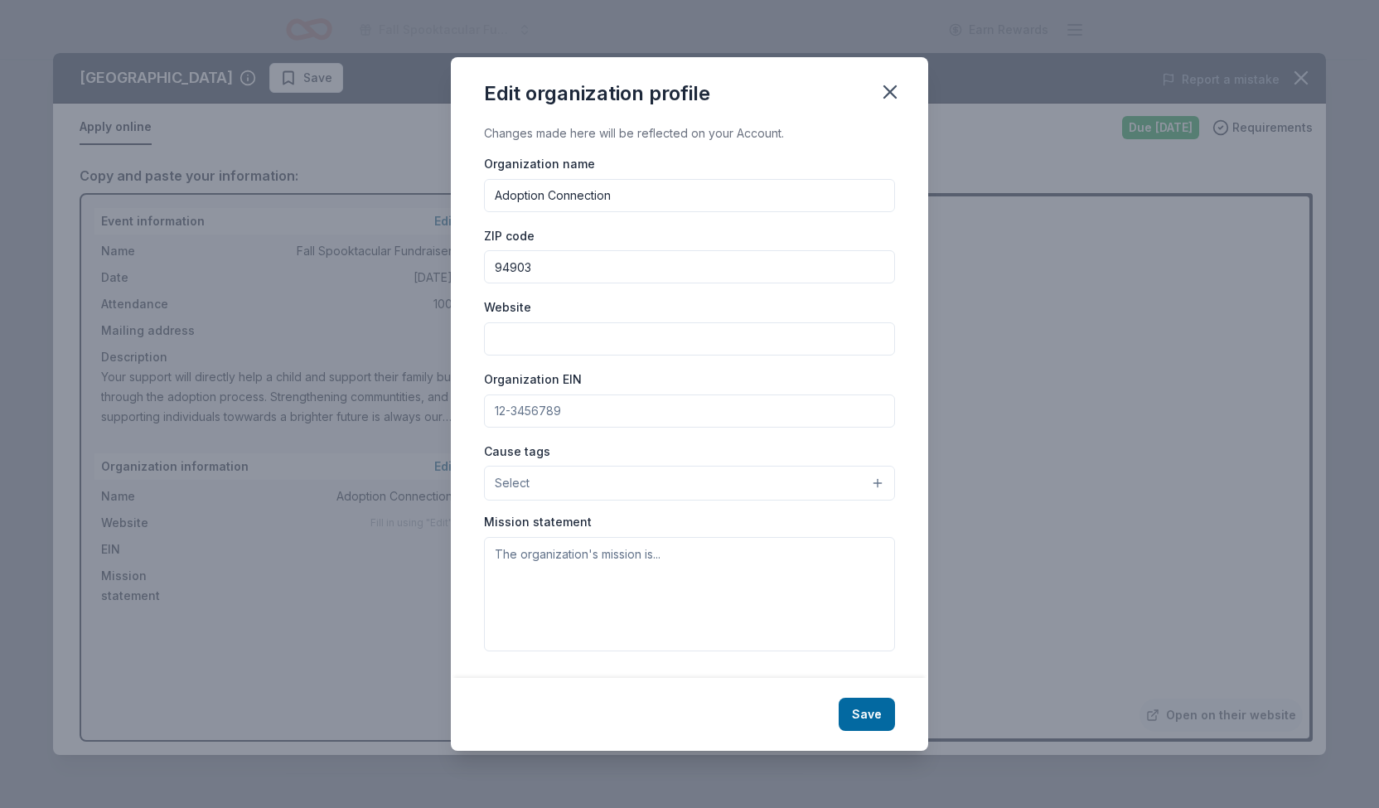
click at [508, 419] on input "Organization EIN" at bounding box center [689, 410] width 411 height 33
drag, startPoint x: 494, startPoint y: 410, endPoint x: 565, endPoint y: 414, distance: 71.3
click at [565, 414] on input "Organization EIN" at bounding box center [689, 410] width 411 height 33
click at [853, 707] on button "Save" at bounding box center [867, 714] width 56 height 33
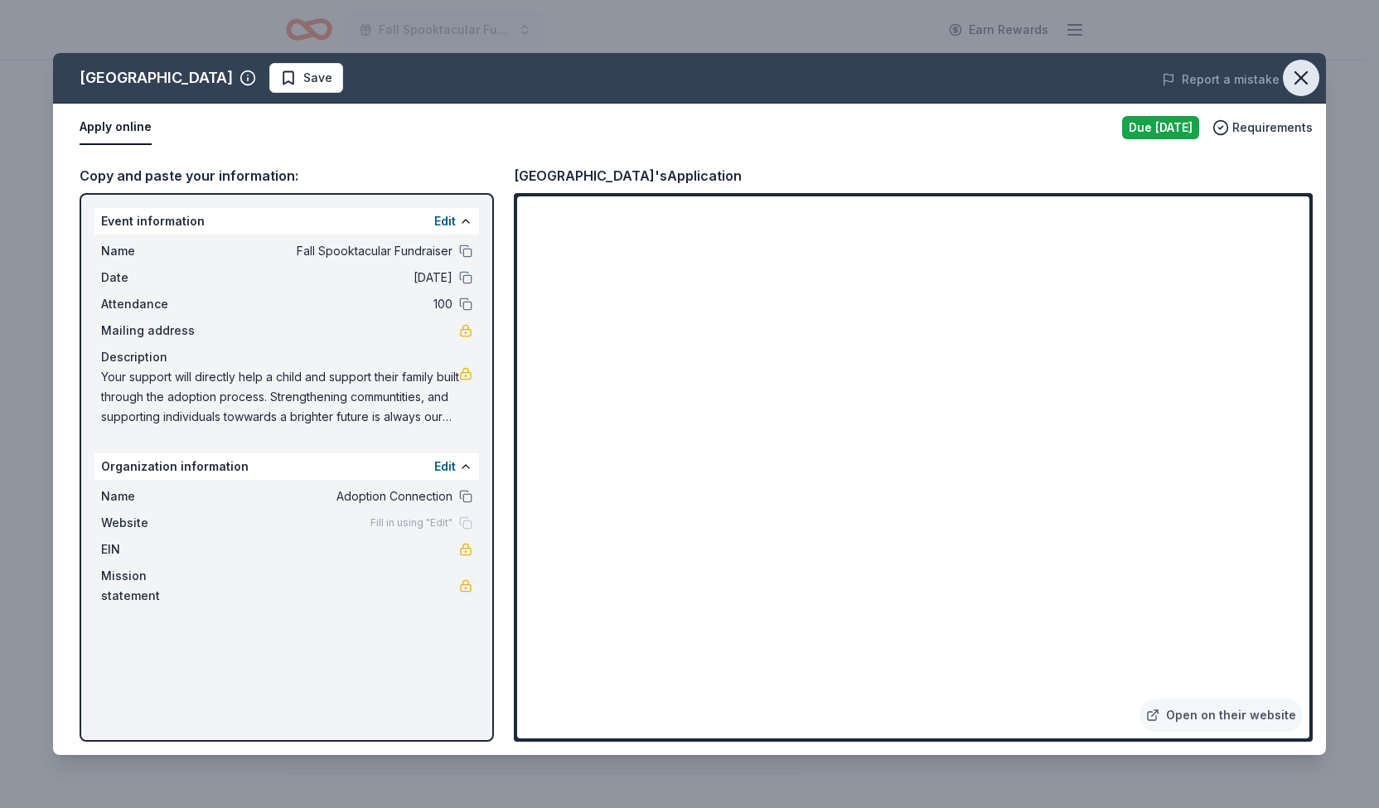
click at [1306, 75] on icon "button" at bounding box center [1300, 77] width 23 height 23
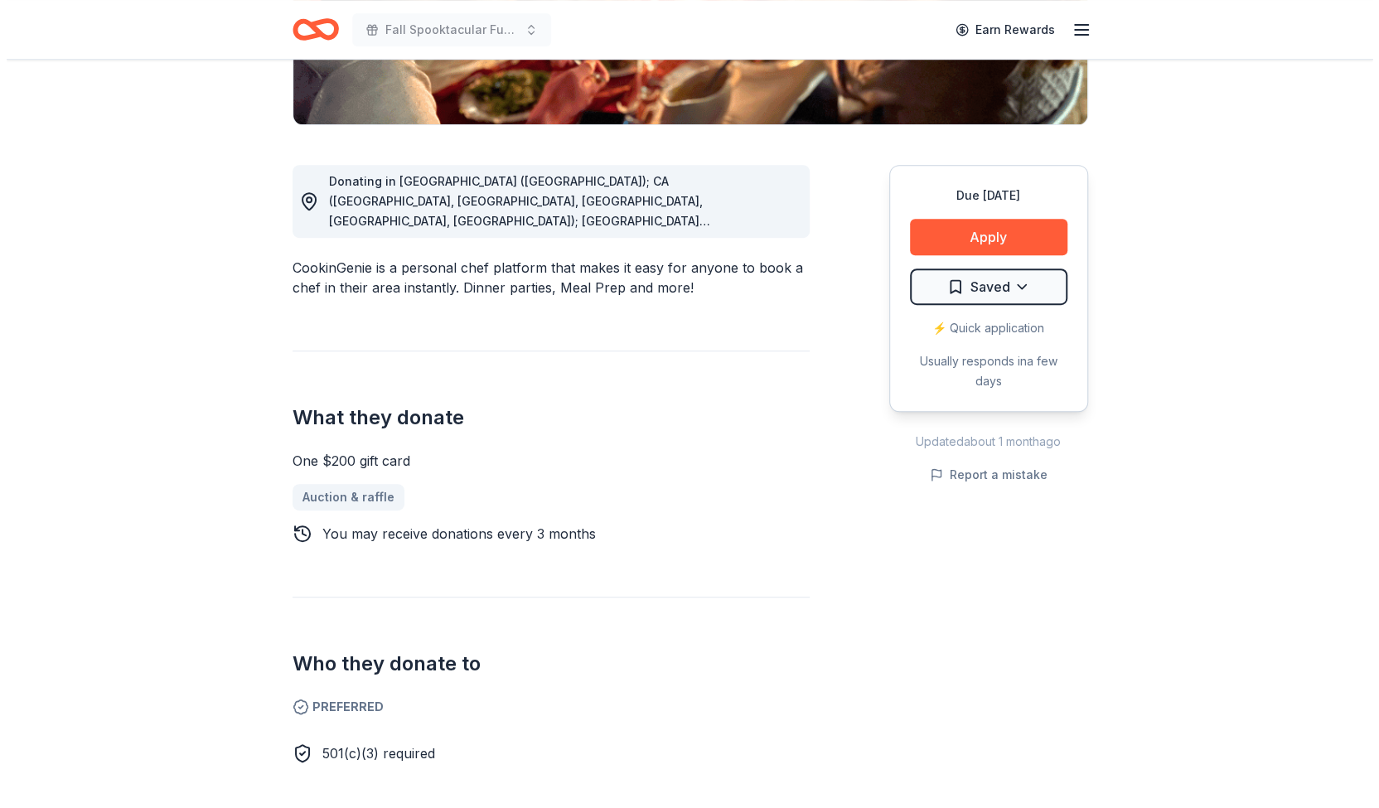
scroll to position [381, 0]
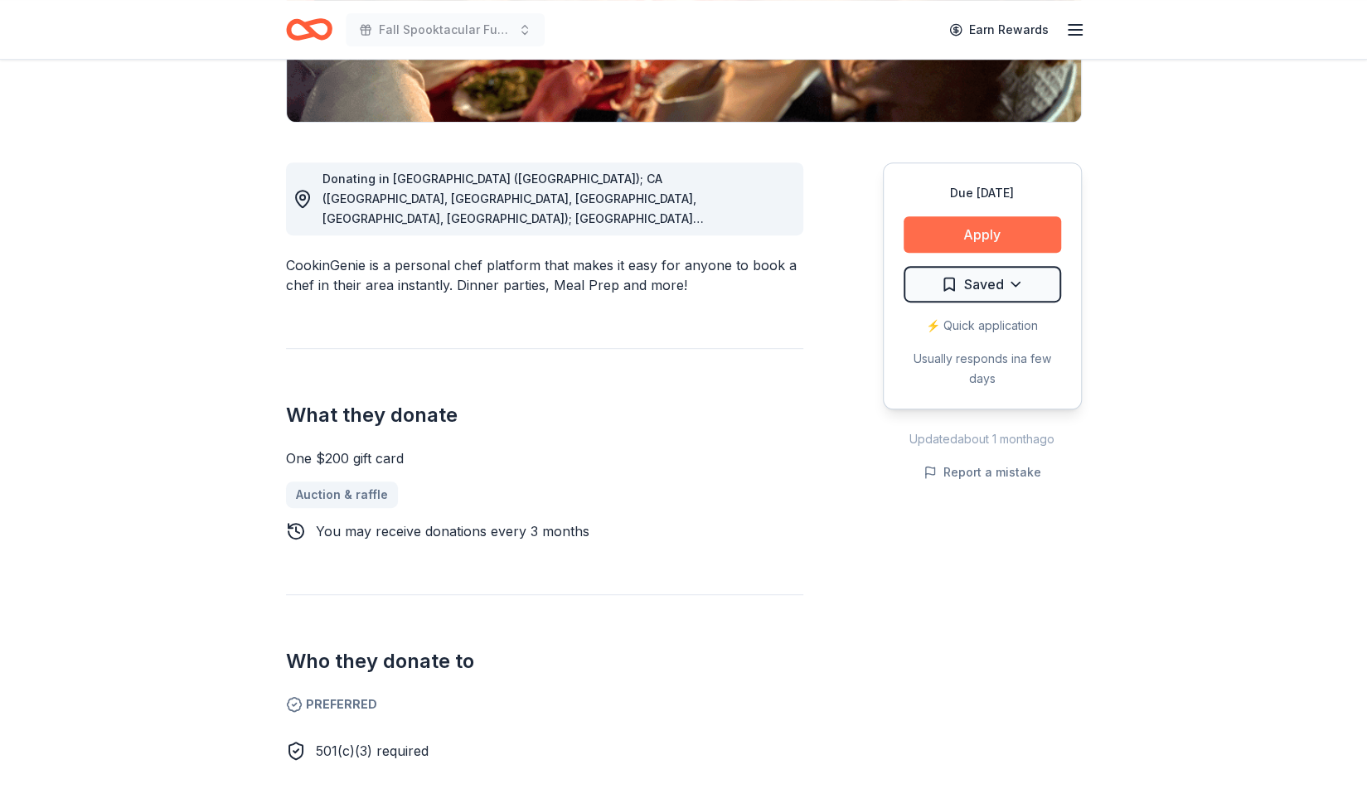
click at [948, 238] on button "Apply" at bounding box center [981, 234] width 157 height 36
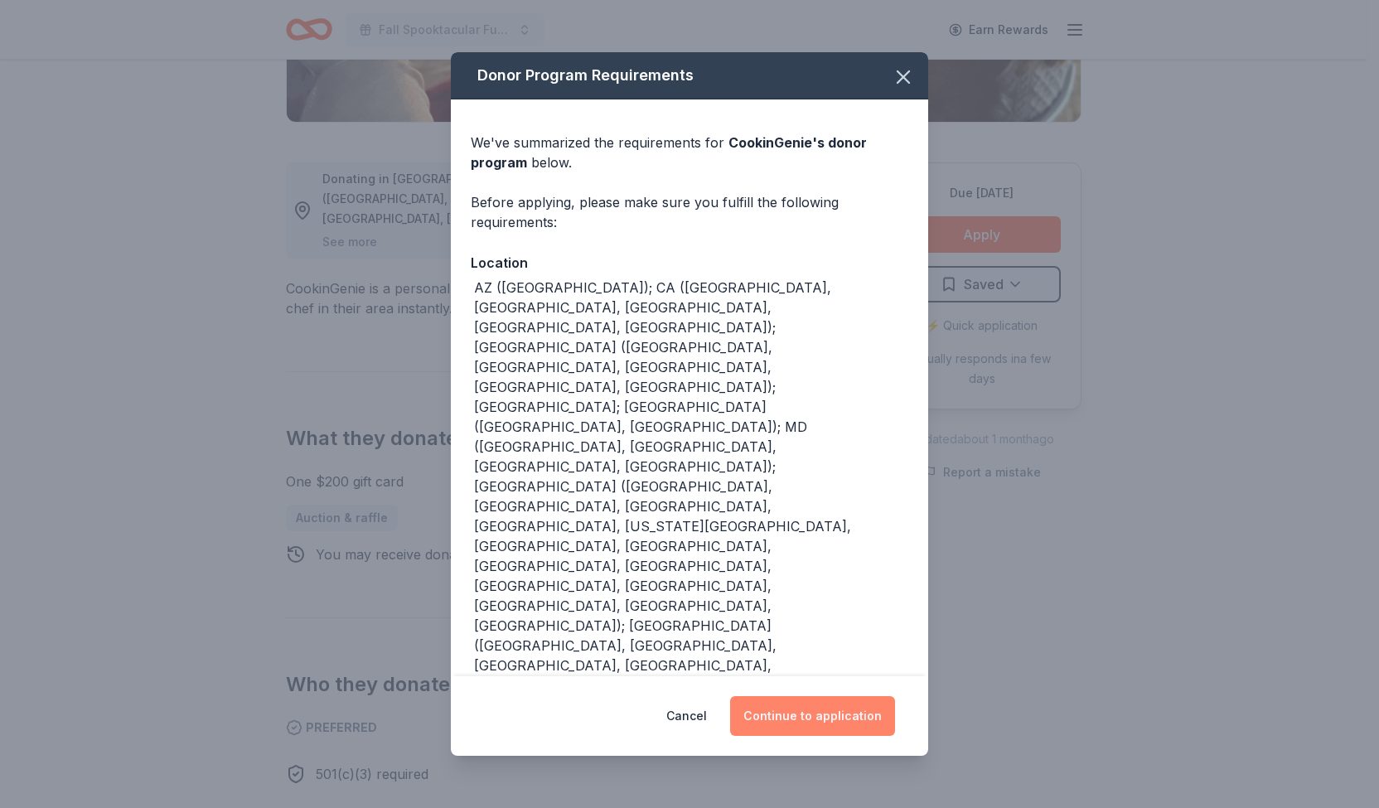
click at [784, 715] on button "Continue to application" at bounding box center [812, 716] width 165 height 40
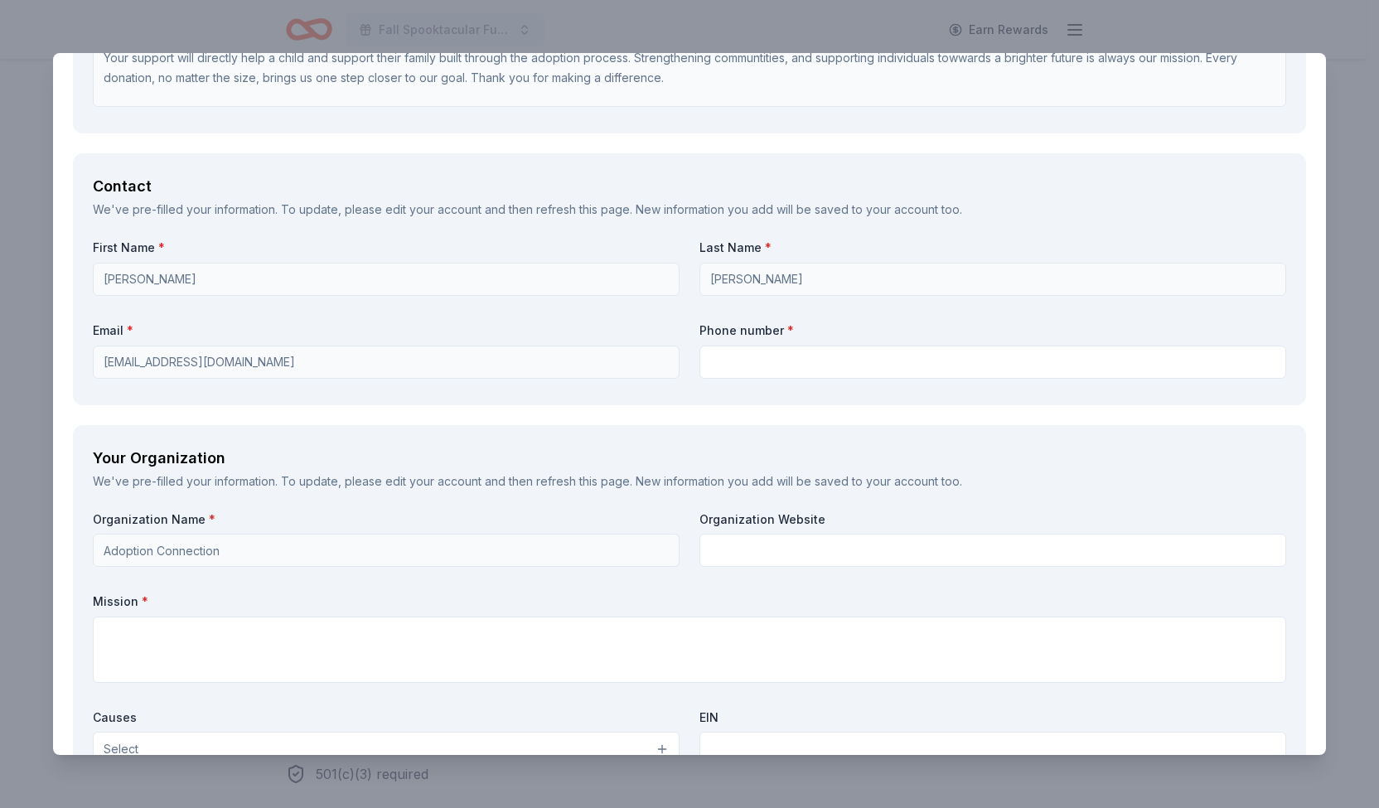
scroll to position [1097, 0]
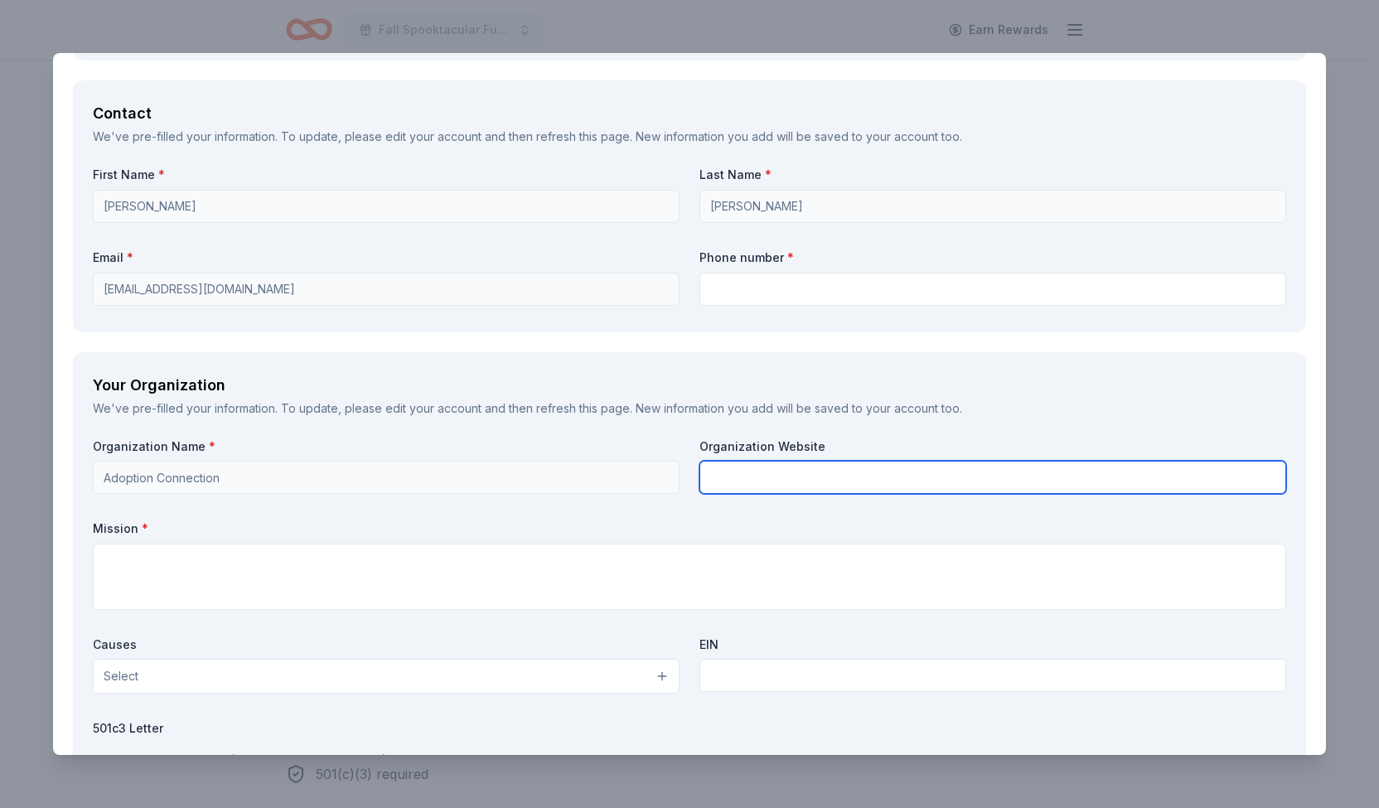
click at [760, 474] on input "text" at bounding box center [992, 477] width 587 height 33
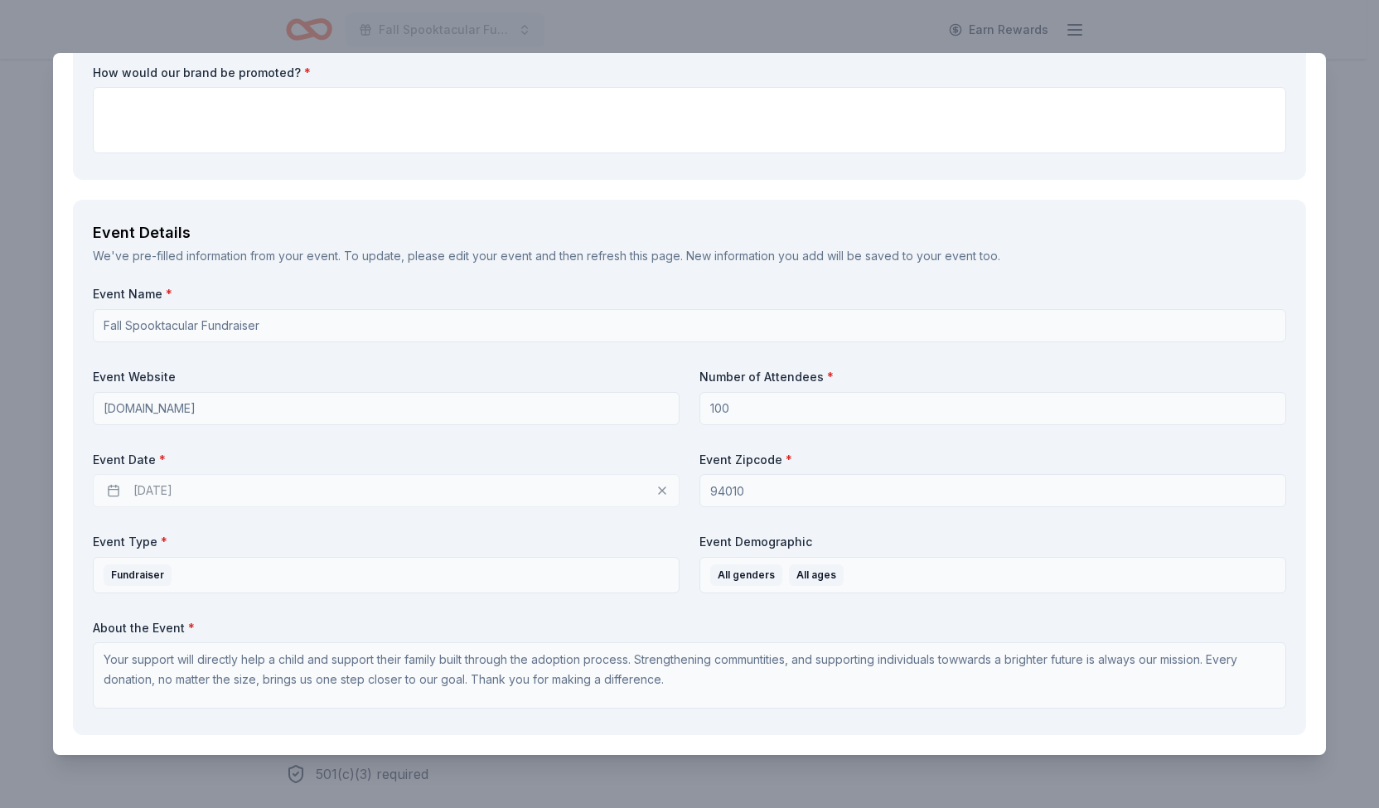
scroll to position [421, 0]
click at [759, 27] on div "CookinGenie Saved Report a mistake Due [DATE] 22 applies last week Requirements…" at bounding box center [689, 404] width 1379 height 808
click at [689, 28] on div "CookinGenie Saved Report a mistake Due [DATE] 22 applies last week Requirements…" at bounding box center [689, 404] width 1379 height 808
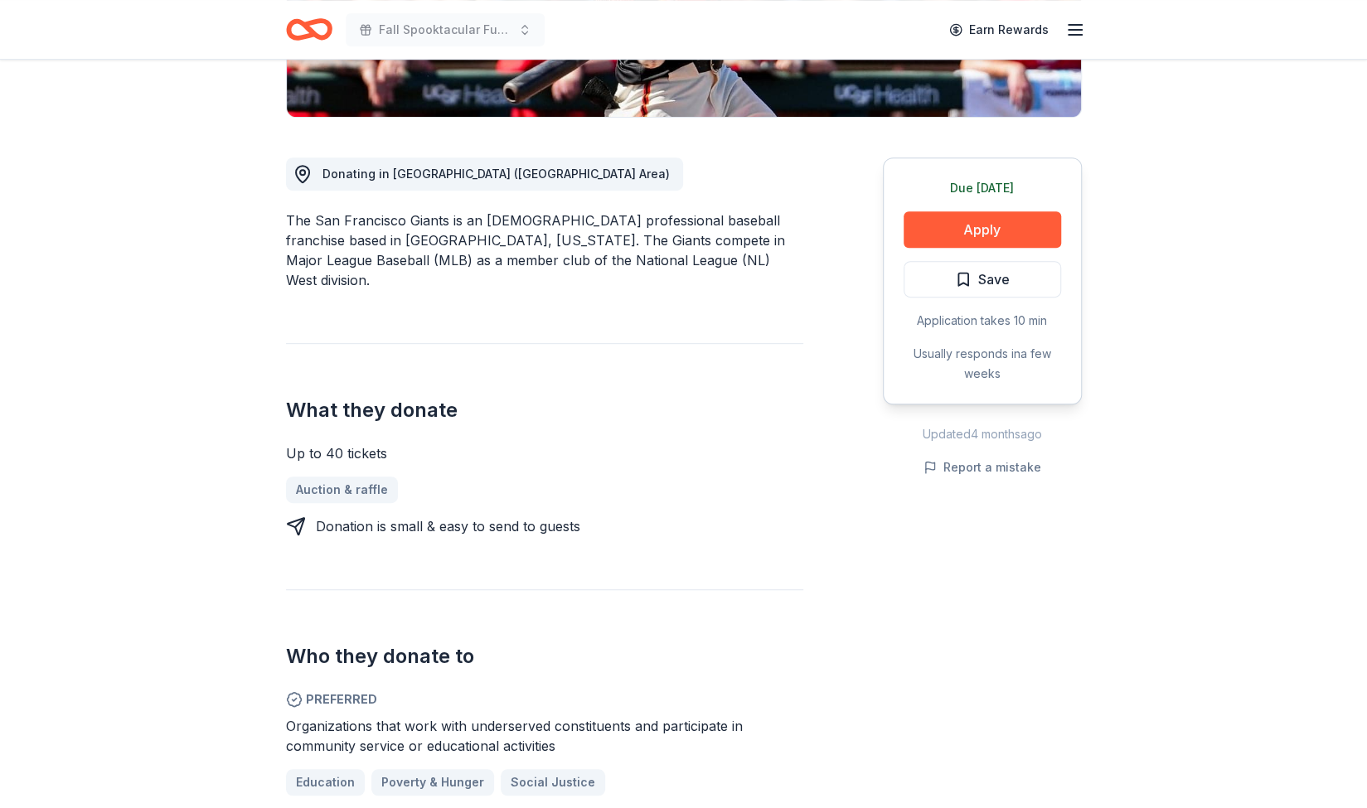
scroll to position [387, 0]
click at [985, 223] on button "Apply" at bounding box center [981, 228] width 157 height 36
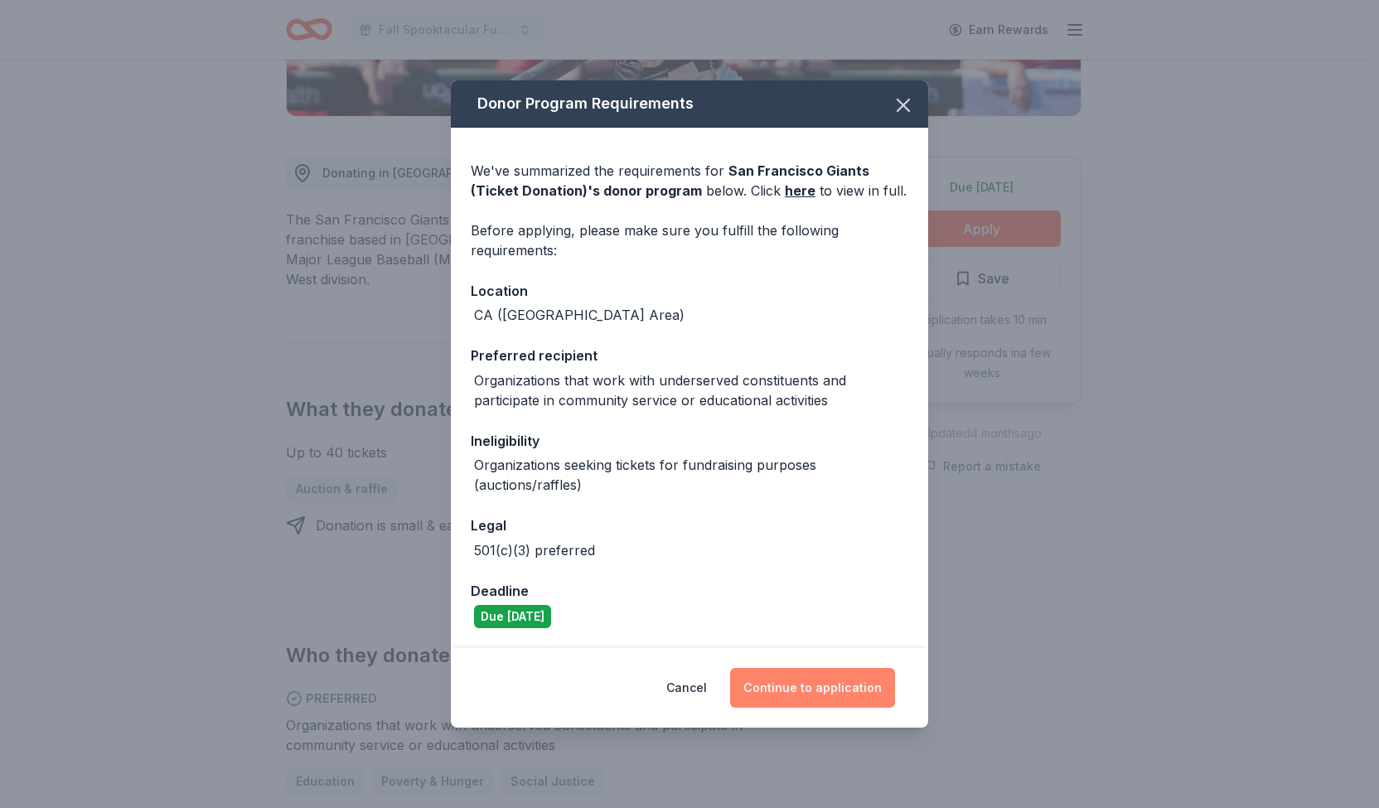
click at [820, 680] on button "Continue to application" at bounding box center [812, 688] width 165 height 40
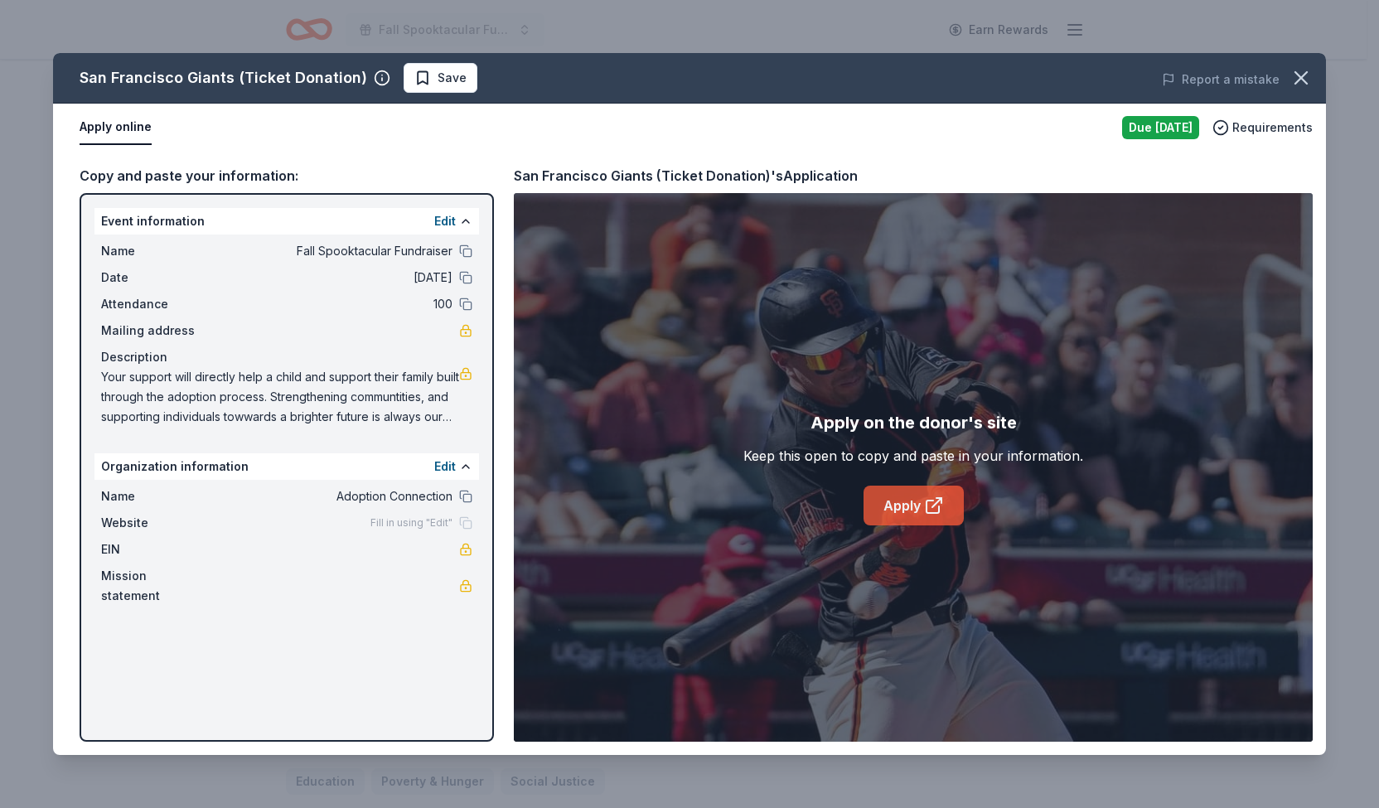
click at [920, 504] on link "Apply" at bounding box center [914, 506] width 100 height 40
click at [1298, 79] on icon "button" at bounding box center [1300, 77] width 23 height 23
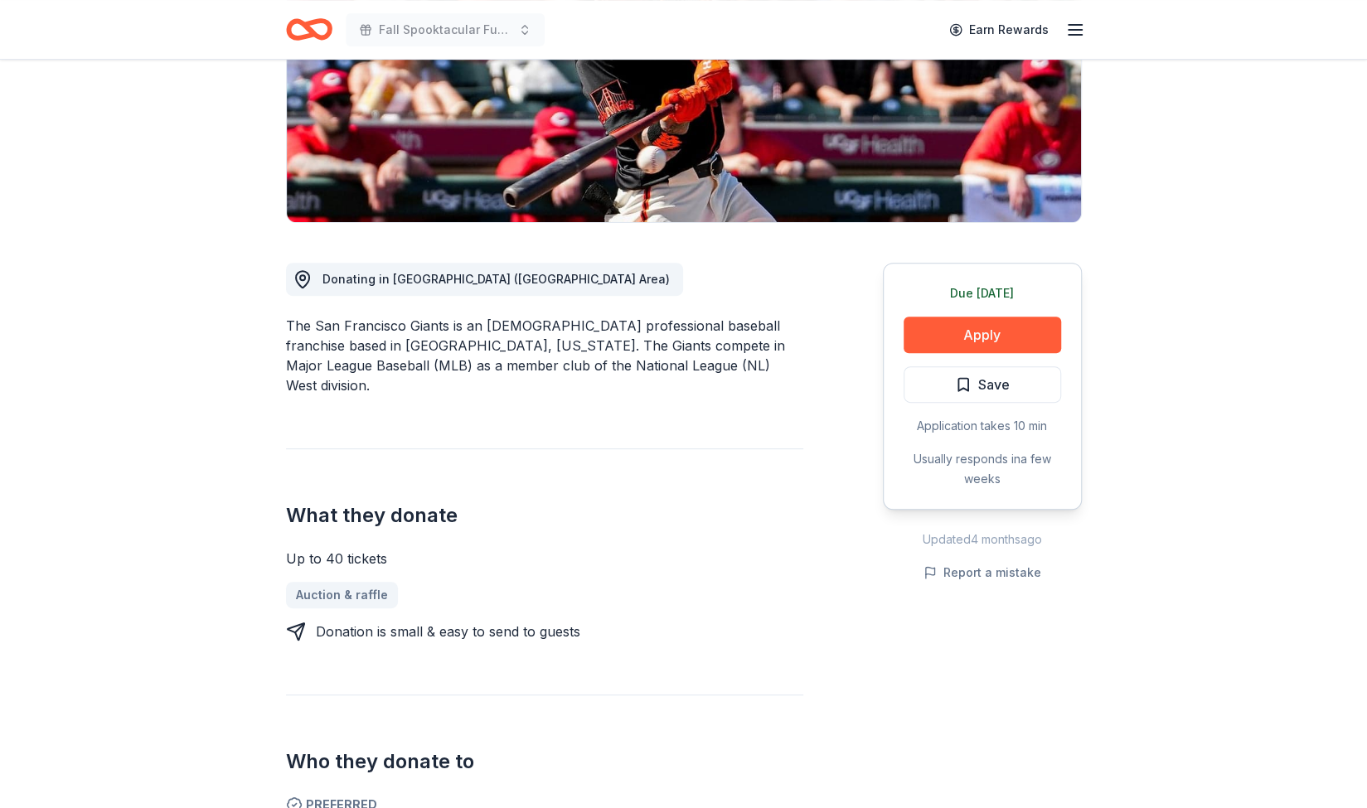
scroll to position [0, 0]
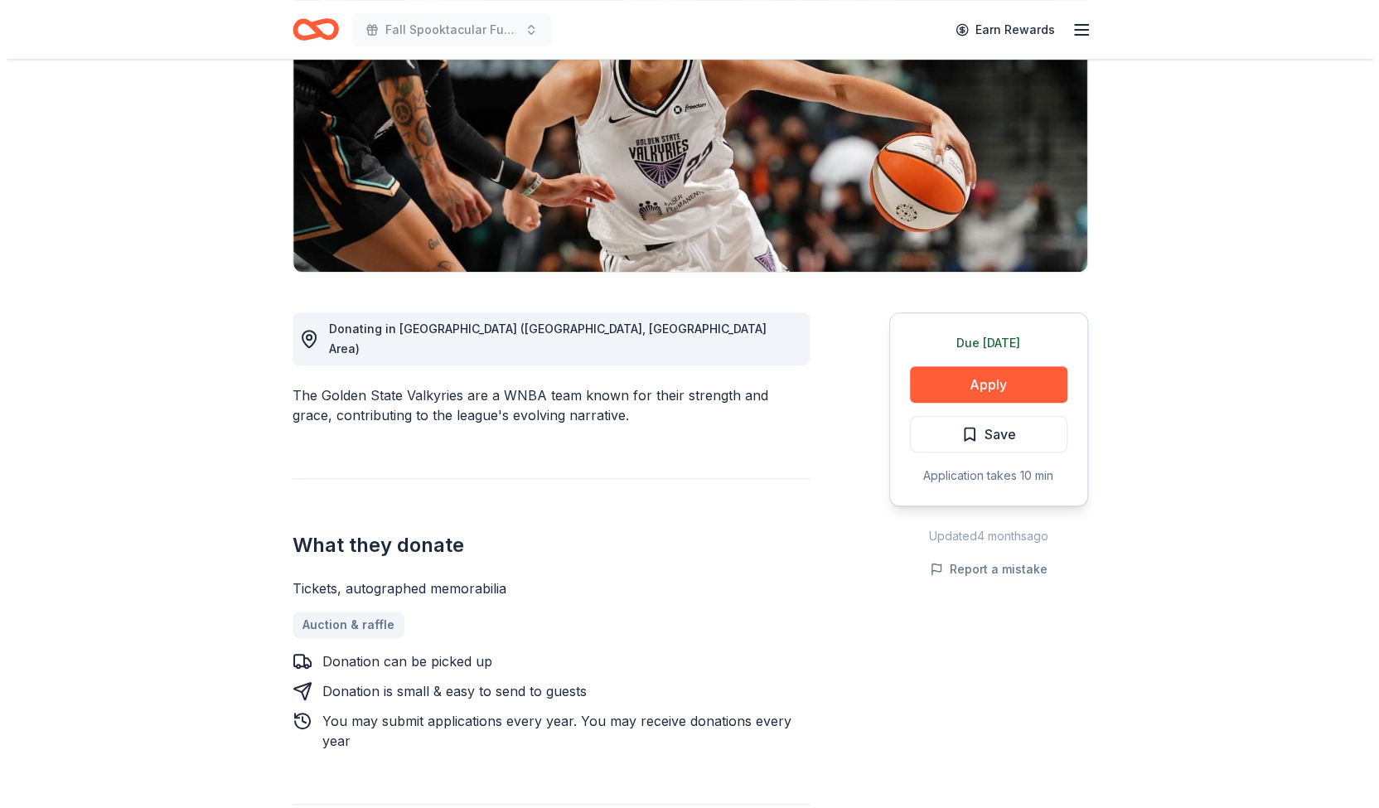
scroll to position [247, 0]
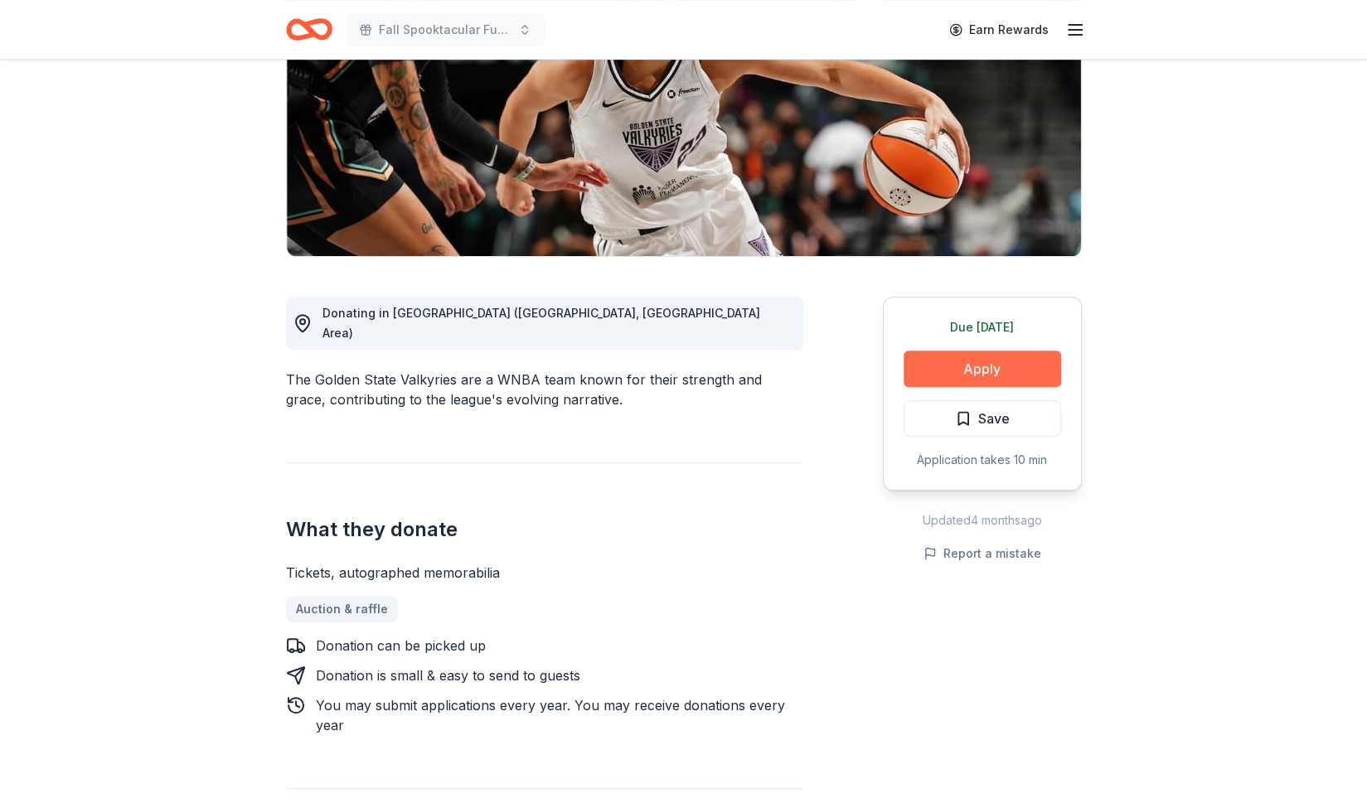
click at [986, 363] on button "Apply" at bounding box center [981, 369] width 157 height 36
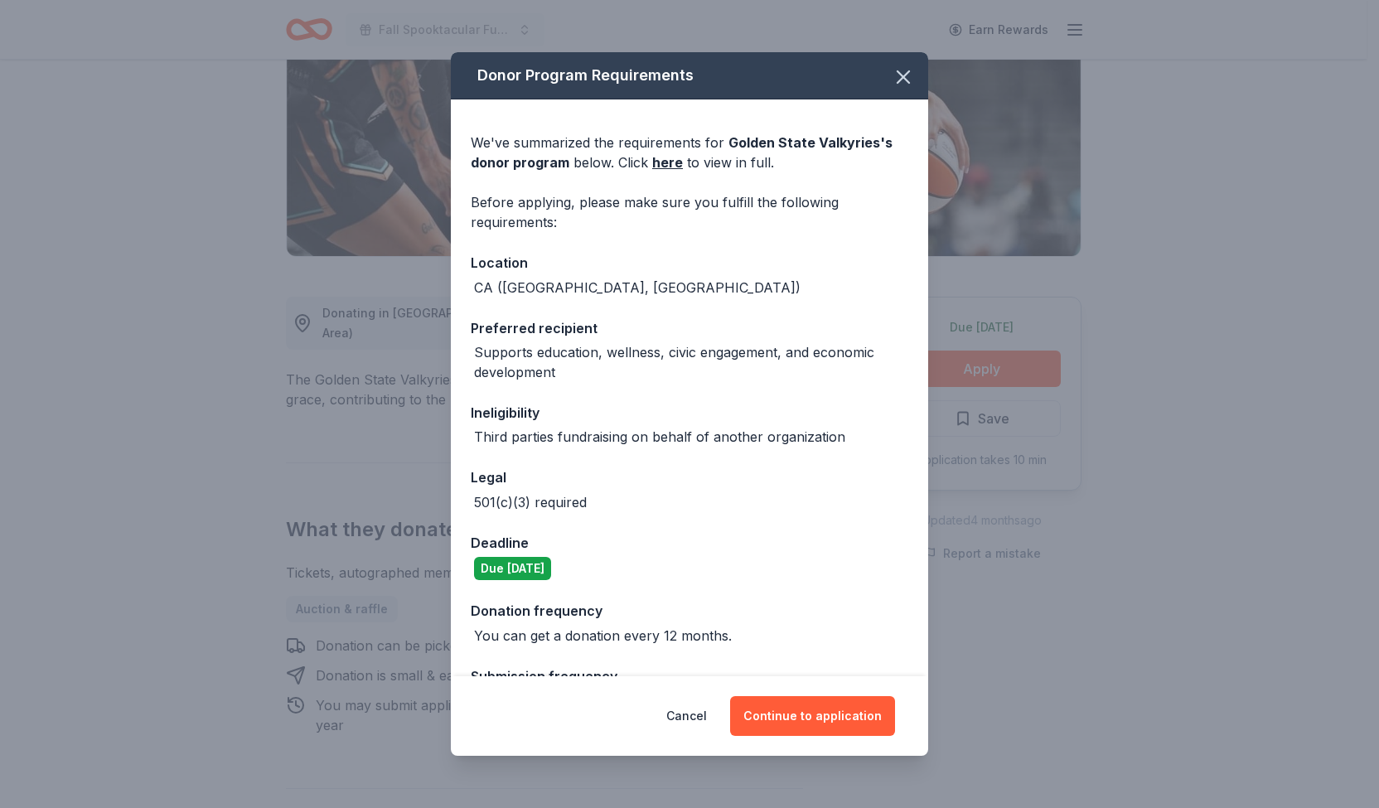
scroll to position [53, 0]
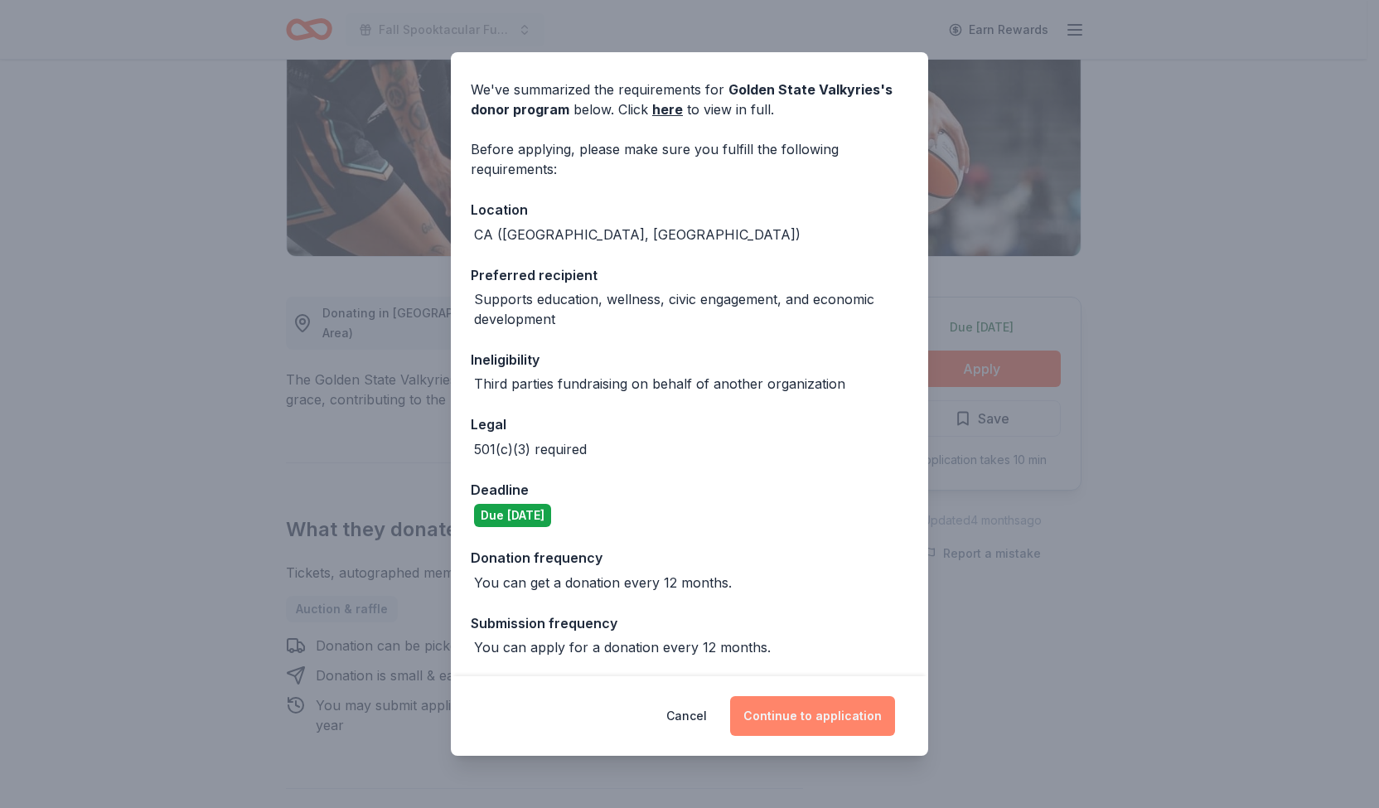
click at [787, 715] on button "Continue to application" at bounding box center [812, 716] width 165 height 40
